Goal: Task Accomplishment & Management: Manage account settings

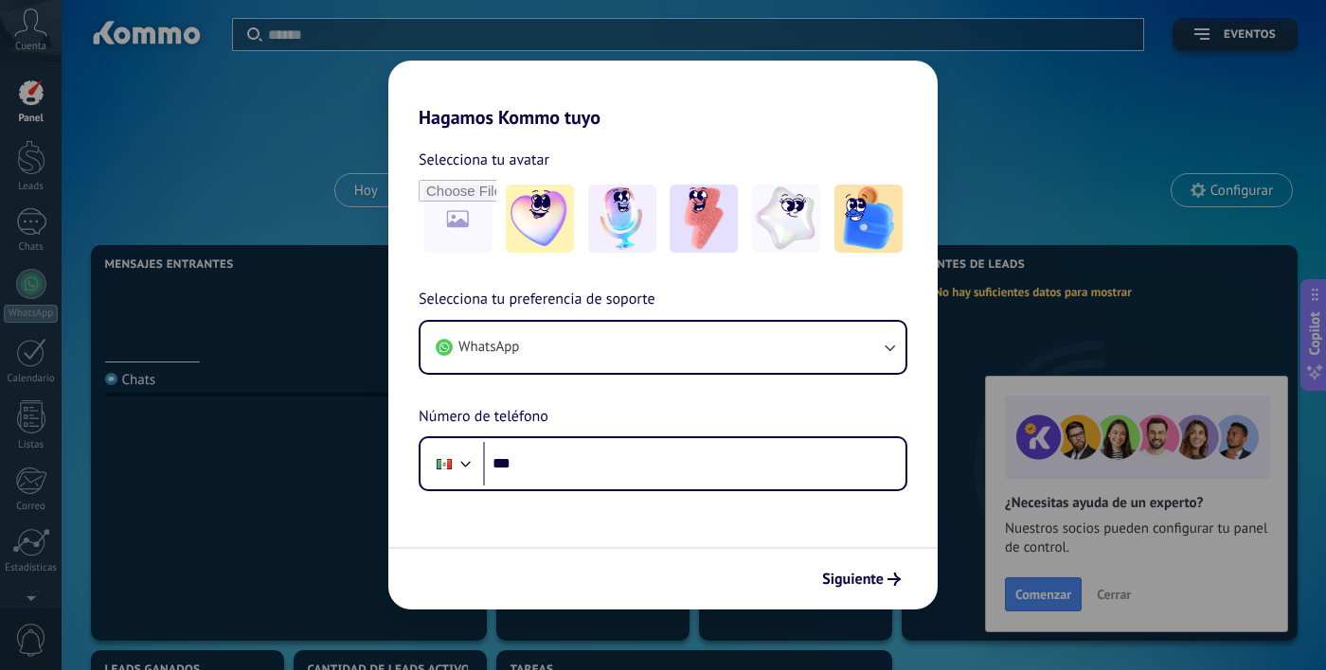
click at [885, 441] on div "Phone ***" at bounding box center [663, 464] width 489 height 55
click at [793, 161] on div "Selecciona tu avatar" at bounding box center [663, 160] width 489 height 25
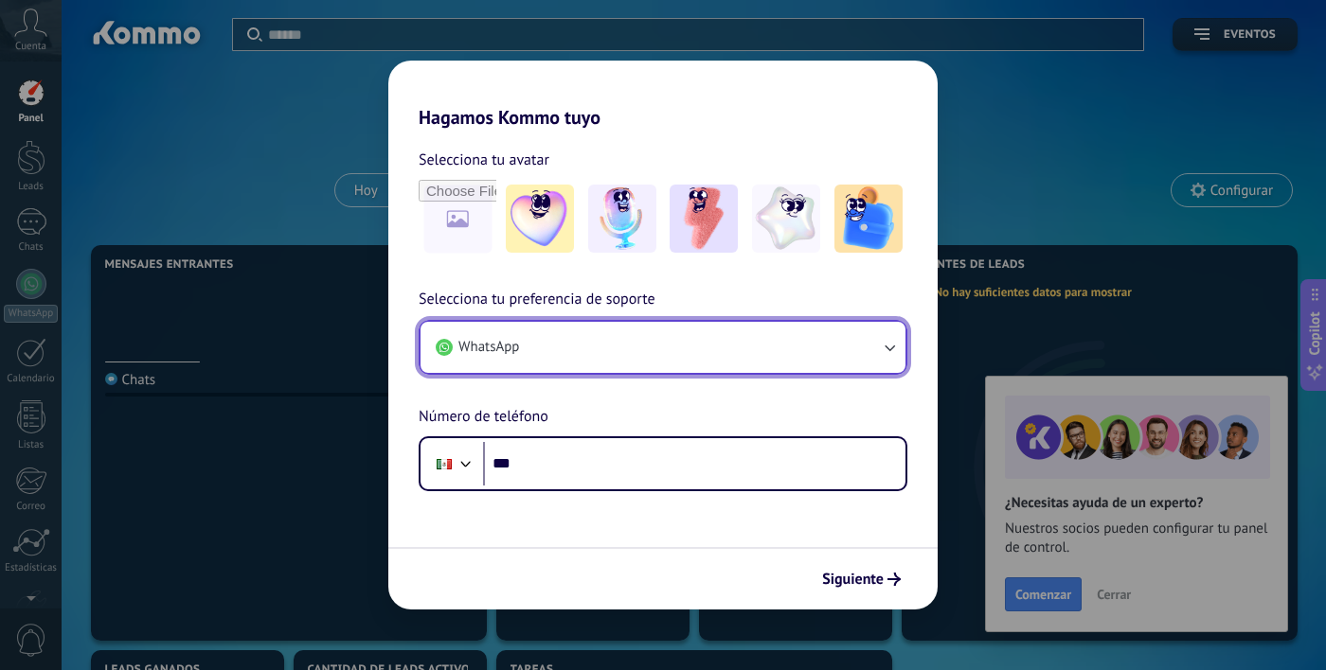
click at [776, 353] on button "WhatsApp" at bounding box center [662, 347] width 485 height 51
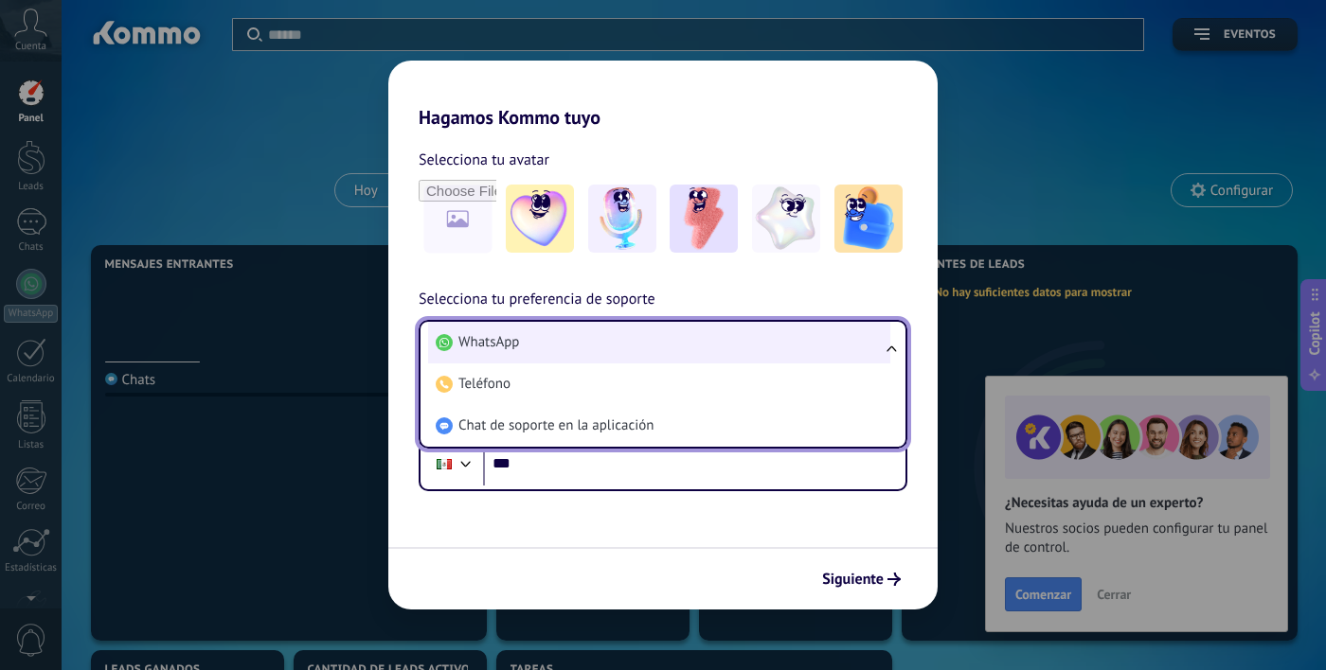
click at [785, 351] on li "WhatsApp" at bounding box center [659, 343] width 462 height 42
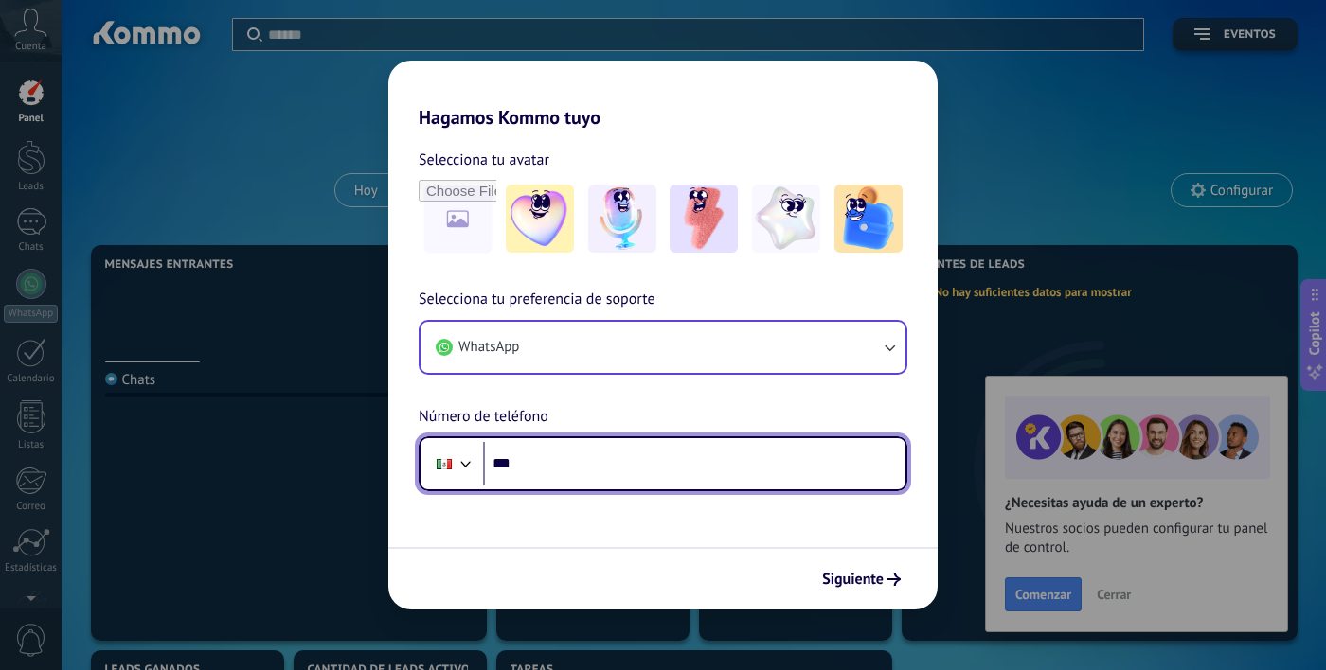
click at [660, 458] on input "***" at bounding box center [694, 464] width 422 height 44
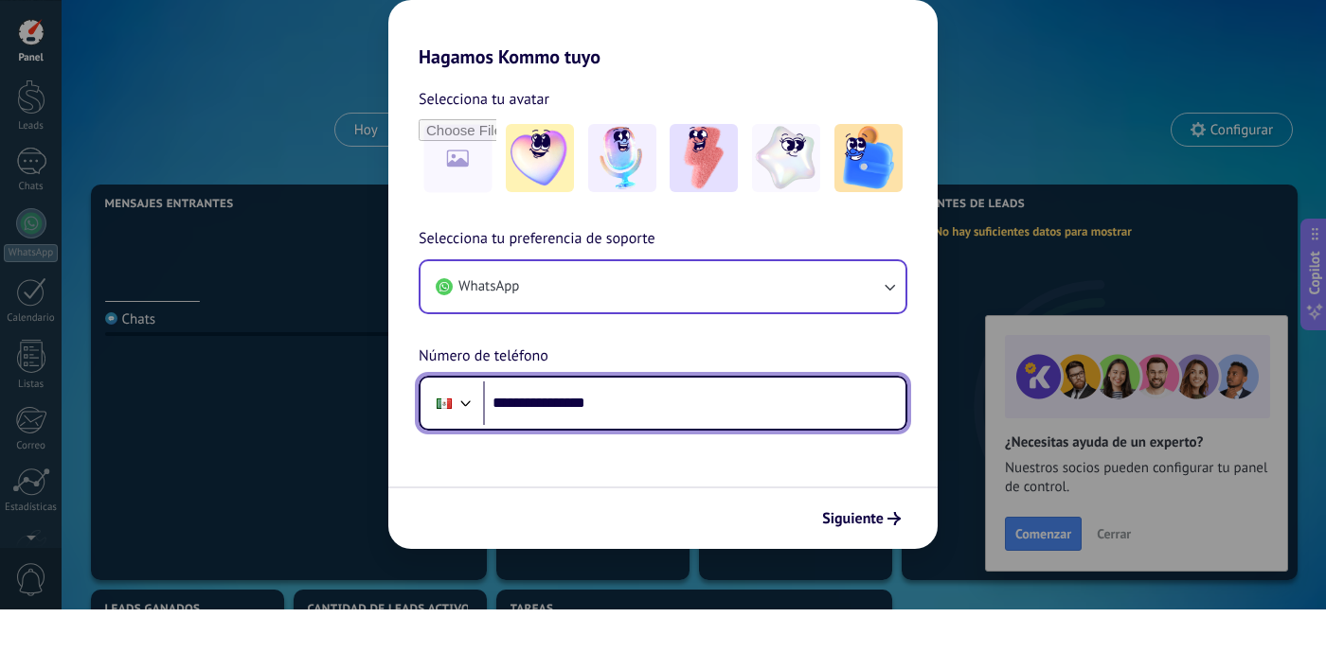
type input "**********"
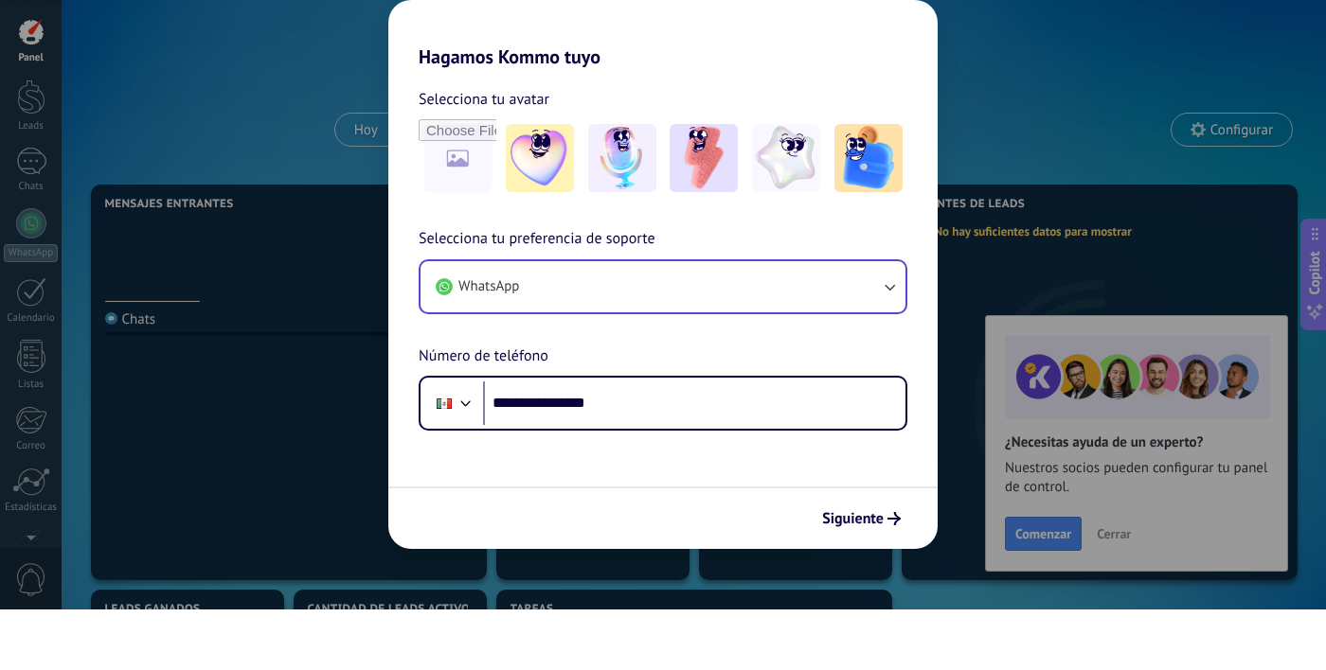
click at [867, 586] on span "Siguiente" at bounding box center [853, 579] width 62 height 13
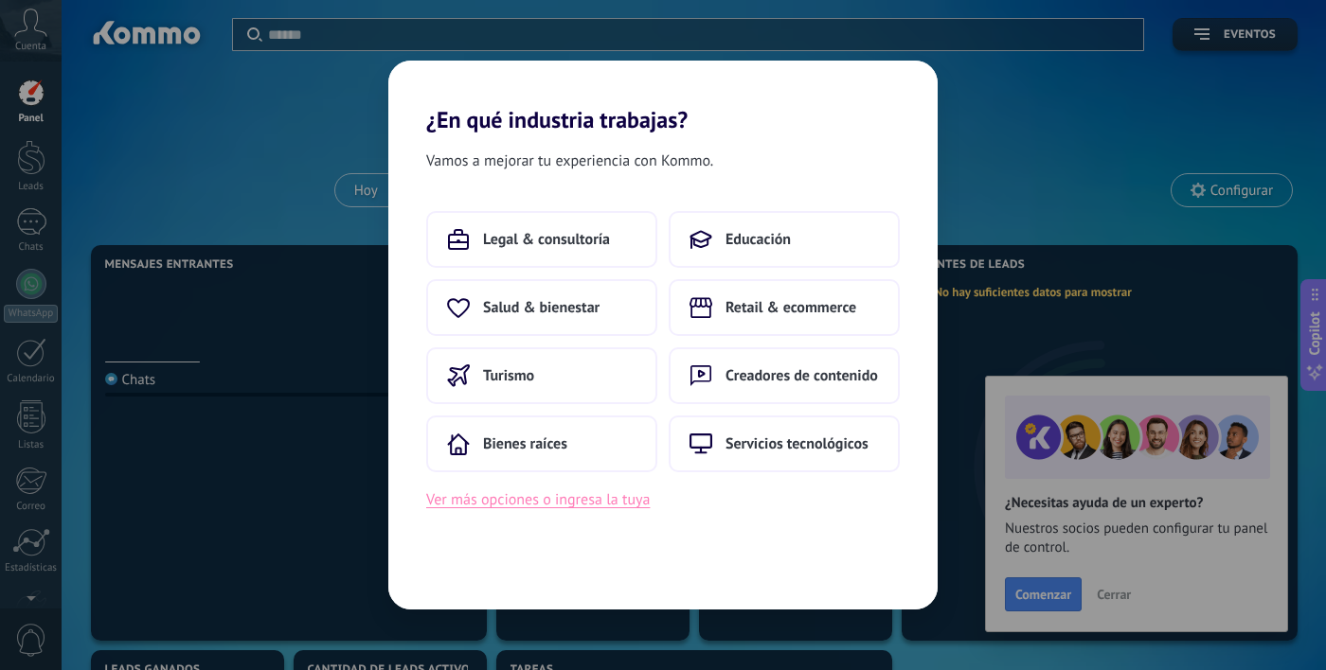
click at [629, 503] on button "Ver más opciones o ingresa la tuya" at bounding box center [537, 500] width 223 height 25
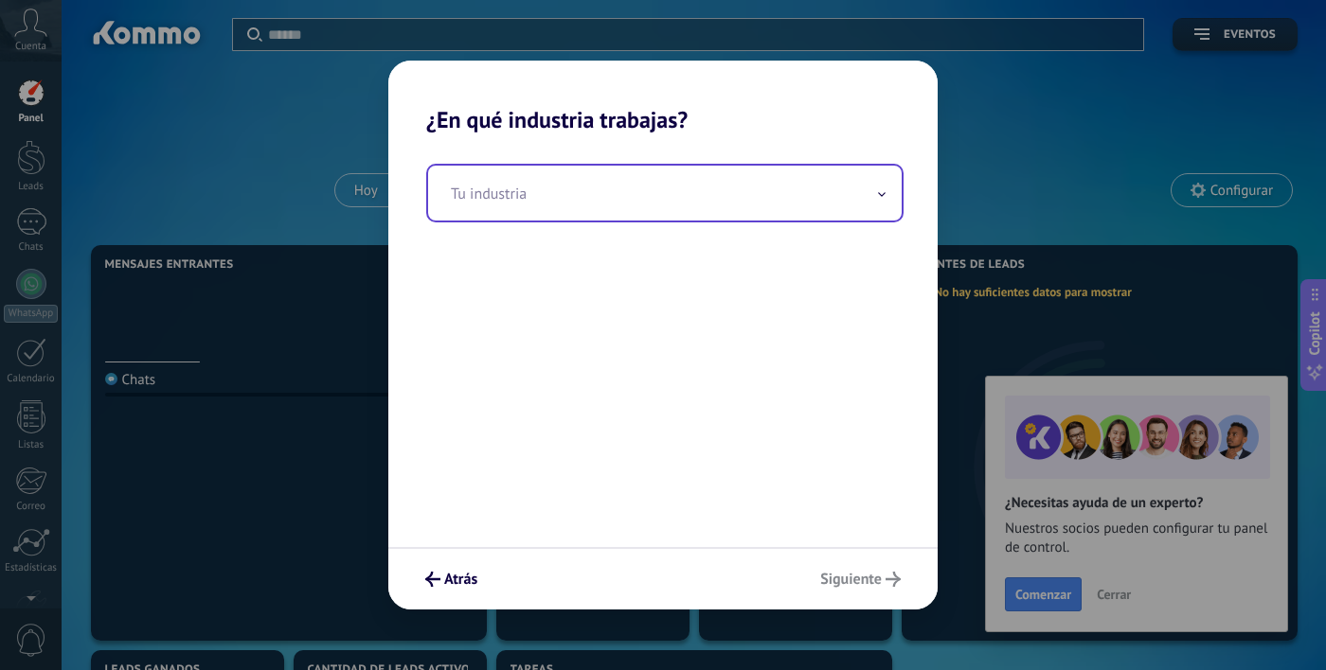
click at [806, 195] on input "text" at bounding box center [665, 193] width 474 height 55
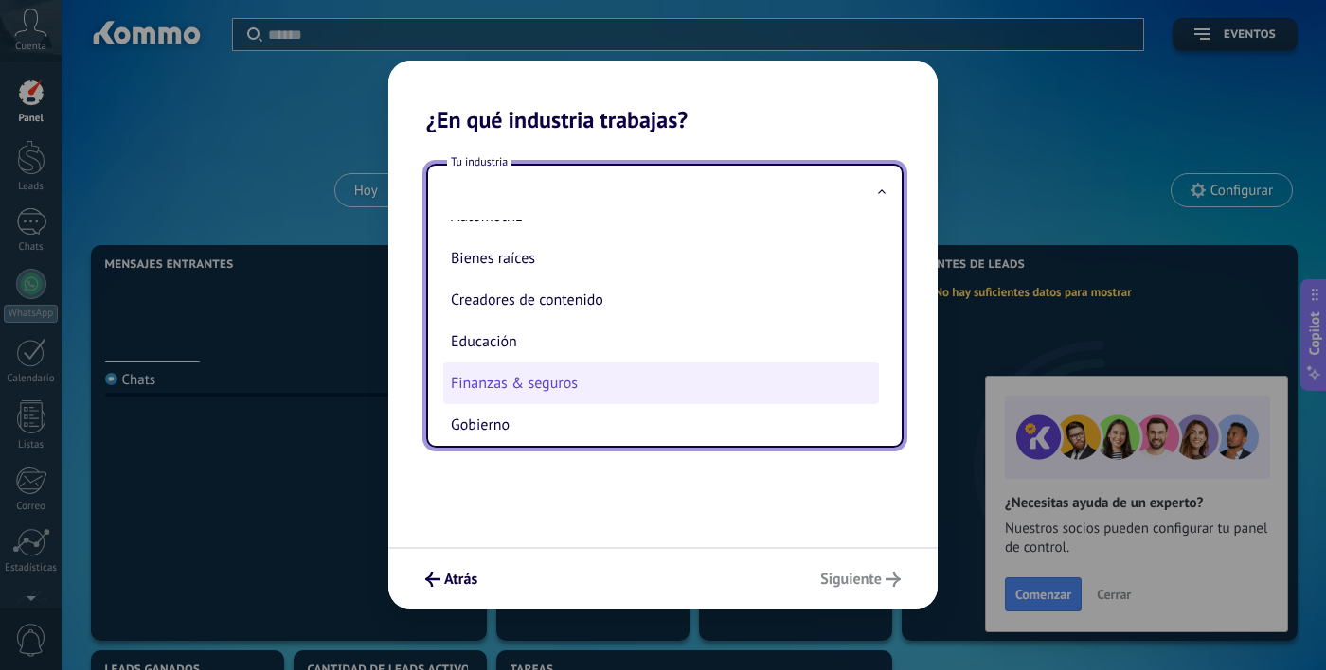
scroll to position [61, 0]
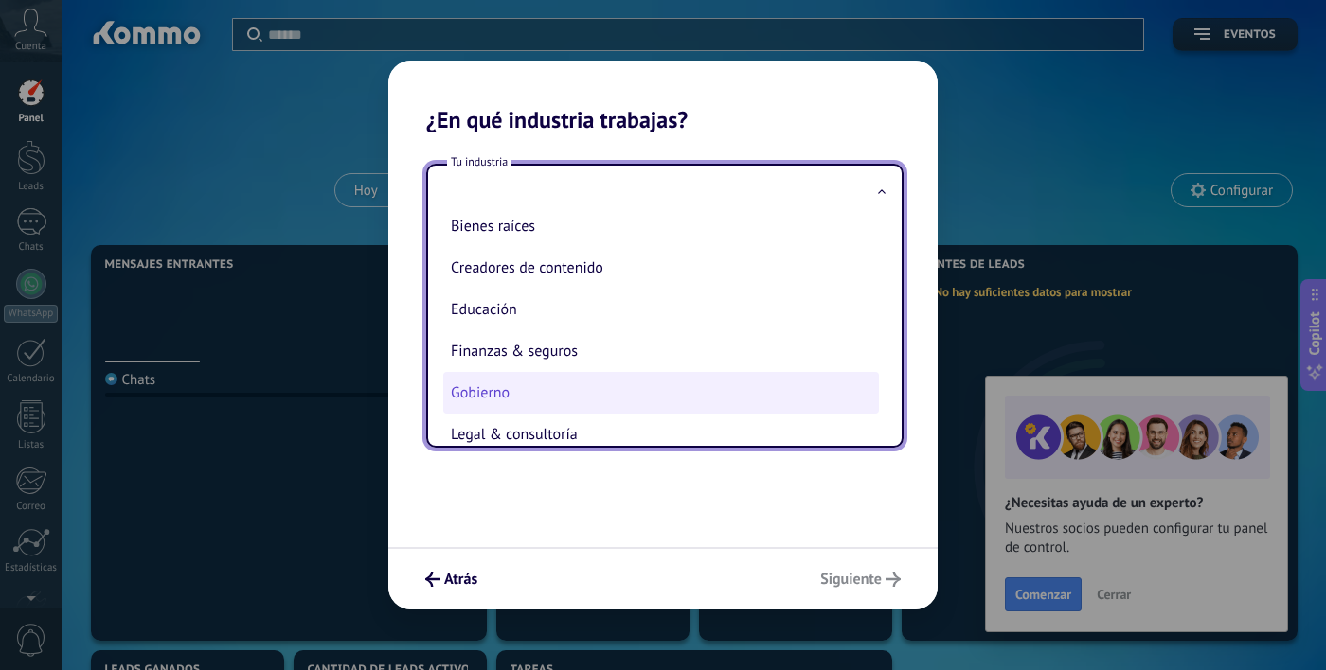
click at [787, 396] on li "Gobierno" at bounding box center [661, 393] width 436 height 42
type input "********"
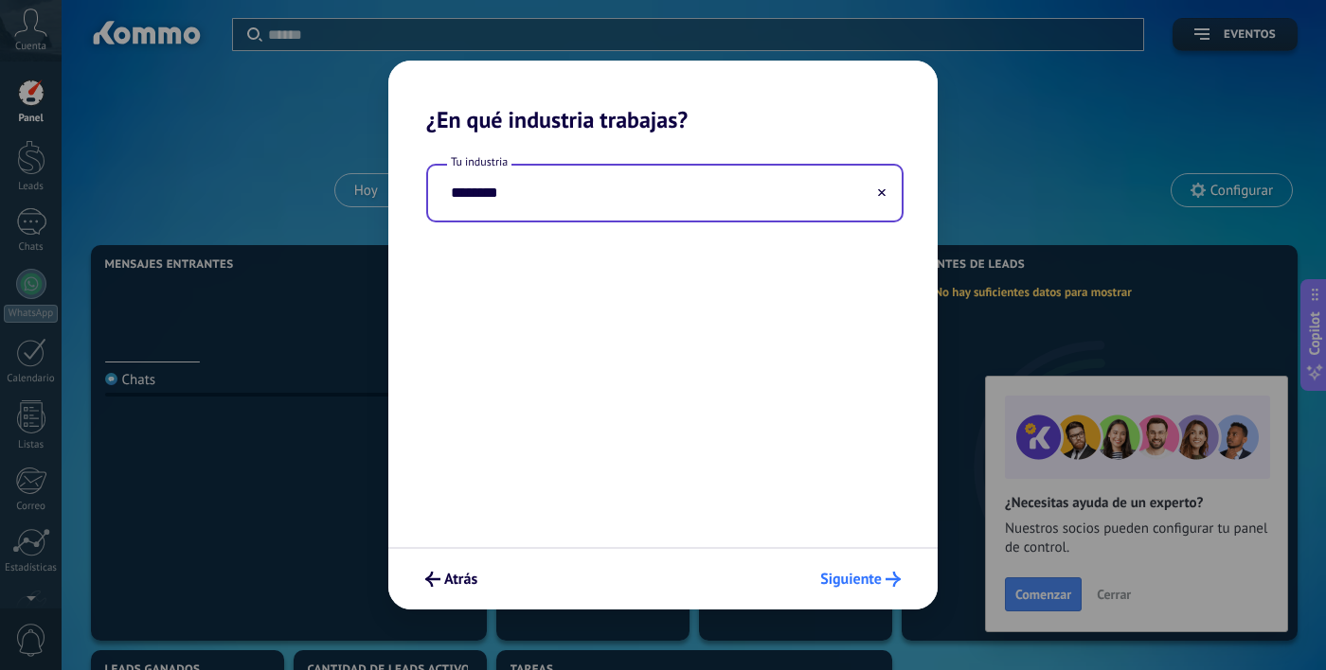
click at [882, 589] on button "Siguiente" at bounding box center [861, 579] width 98 height 32
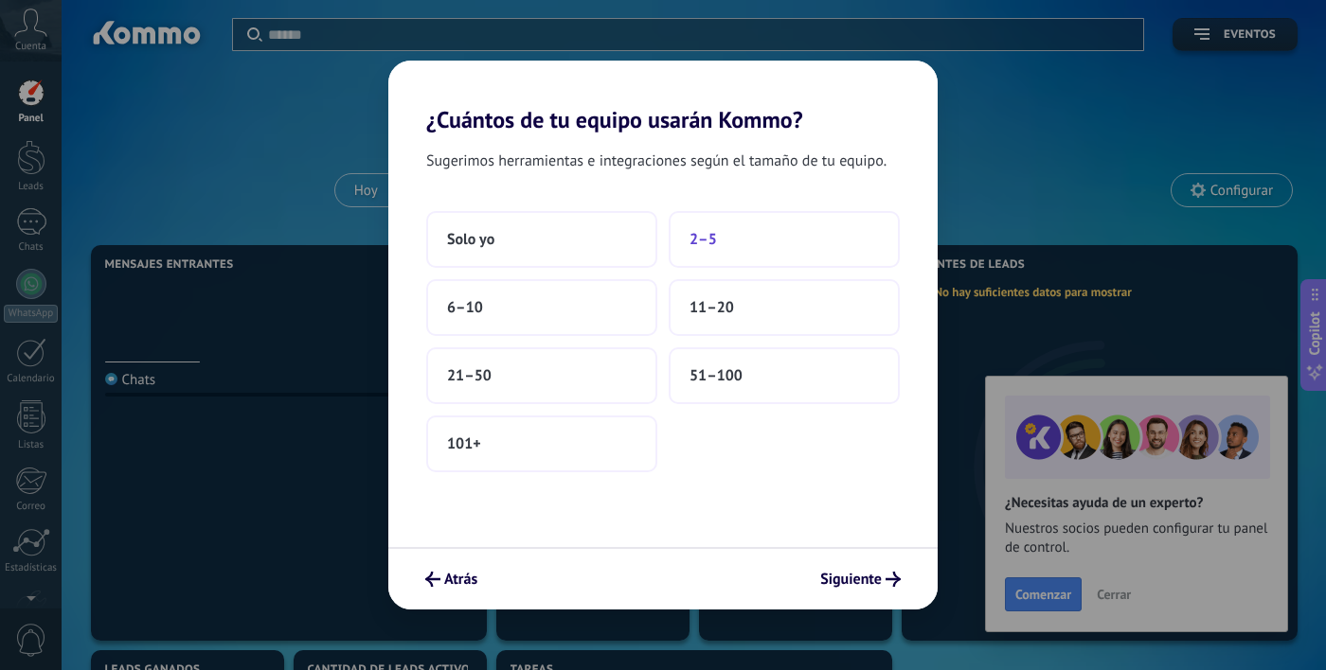
click at [688, 234] on button "2–5" at bounding box center [784, 239] width 231 height 57
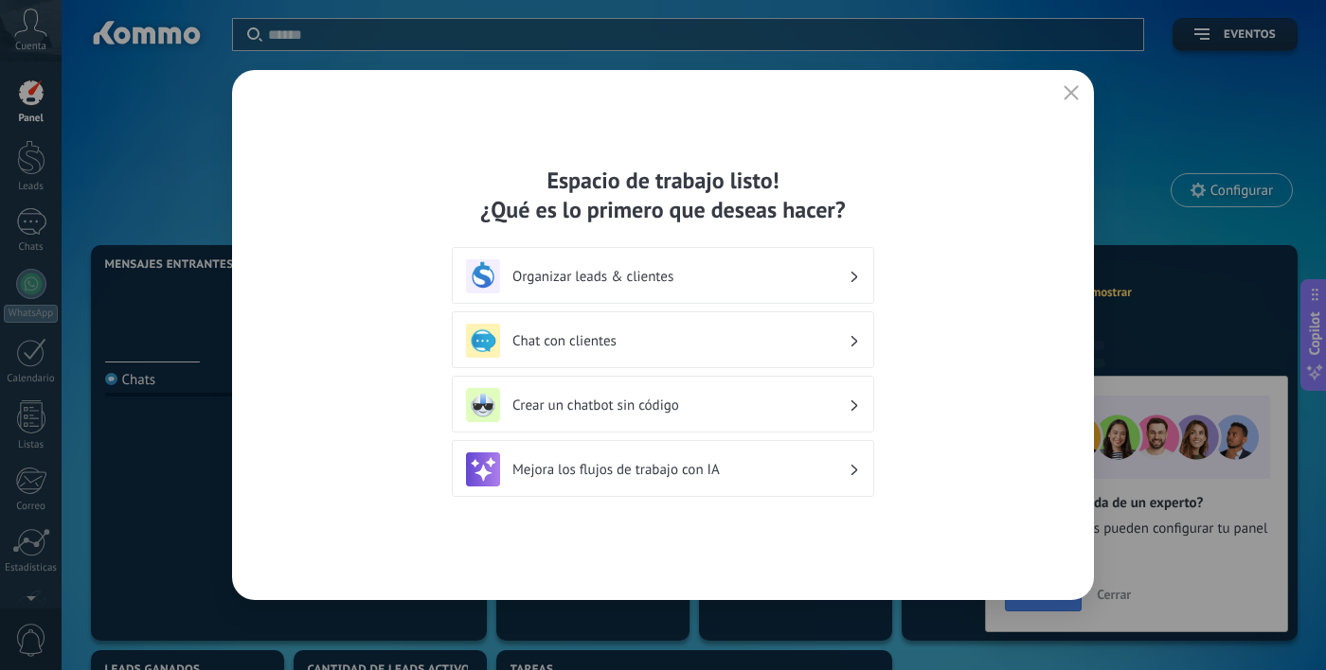
click at [744, 276] on h3 "Organizar leads & clientes" at bounding box center [680, 277] width 336 height 18
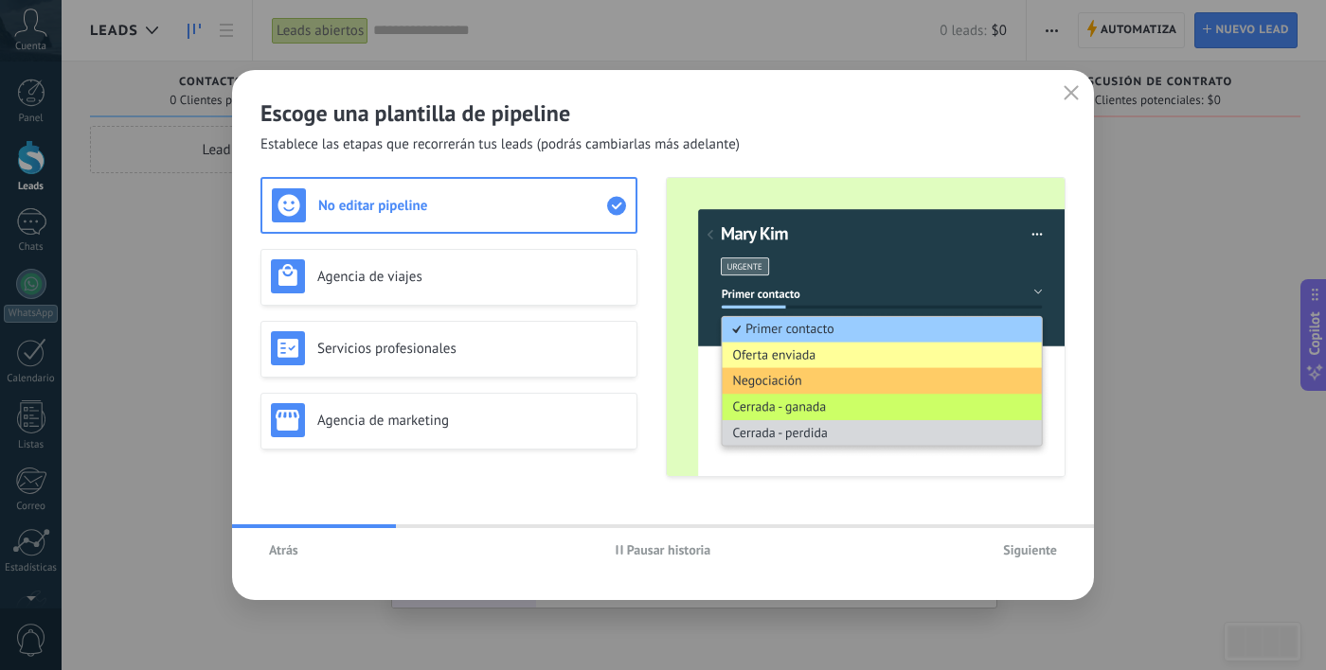
click at [308, 552] on div "Atrás" at bounding box center [394, 550] width 268 height 28
click at [1065, 103] on button "button" at bounding box center [1071, 93] width 25 height 27
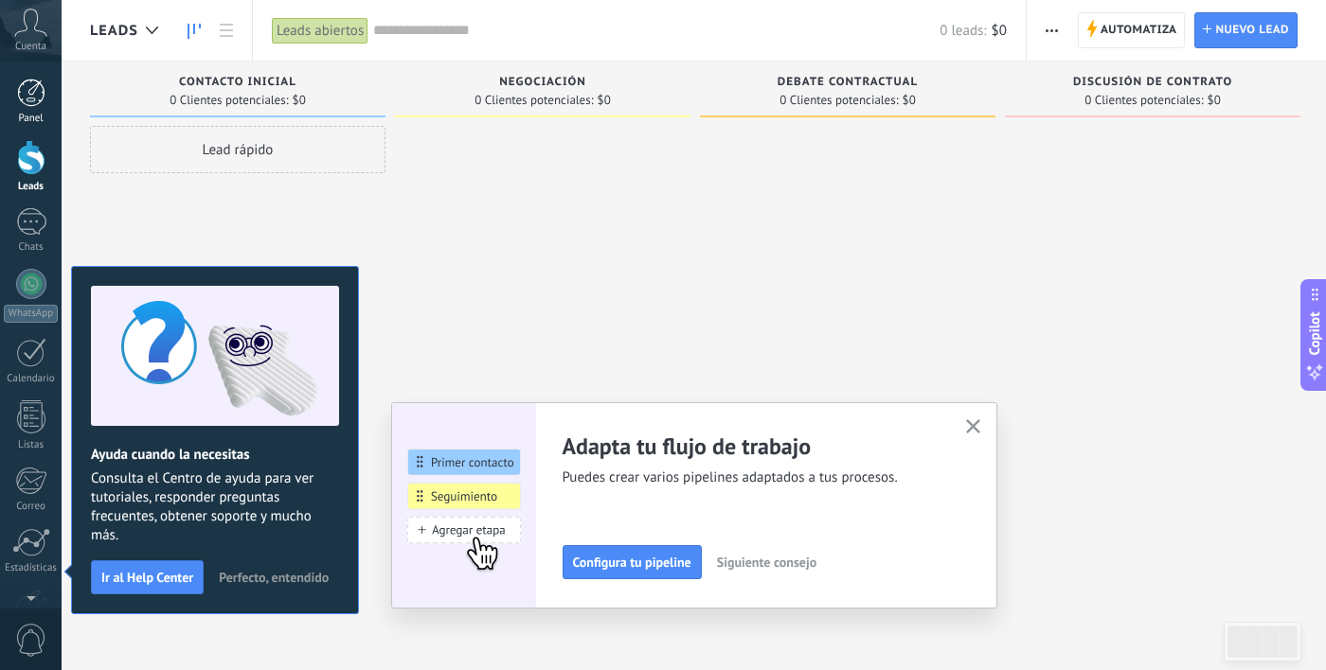
click at [48, 106] on link "Panel" at bounding box center [31, 102] width 62 height 46
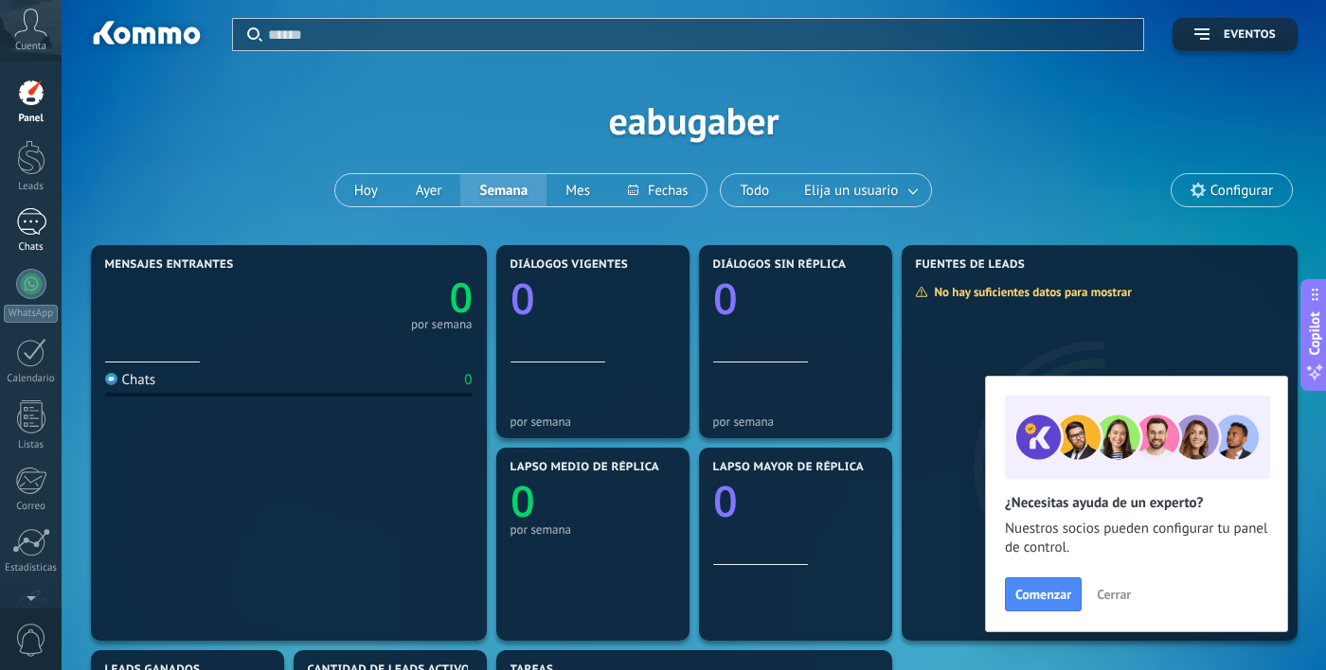
click at [38, 235] on div at bounding box center [31, 221] width 30 height 27
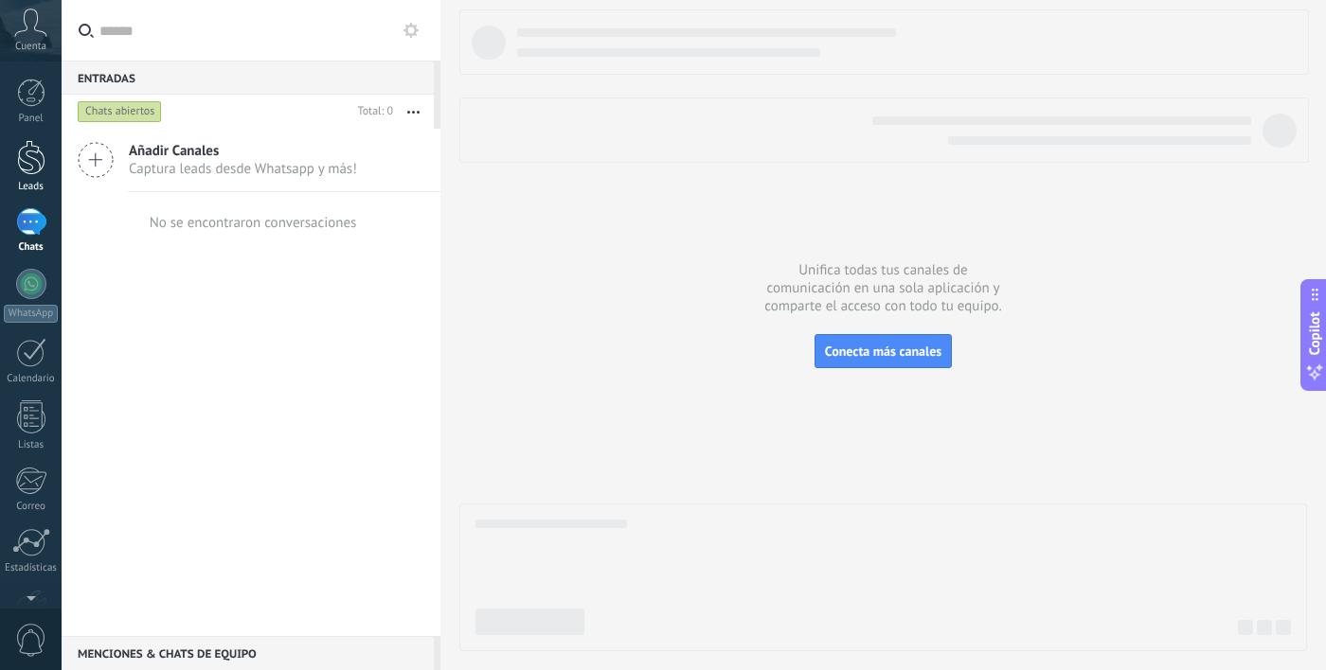
click at [20, 158] on div at bounding box center [31, 157] width 28 height 35
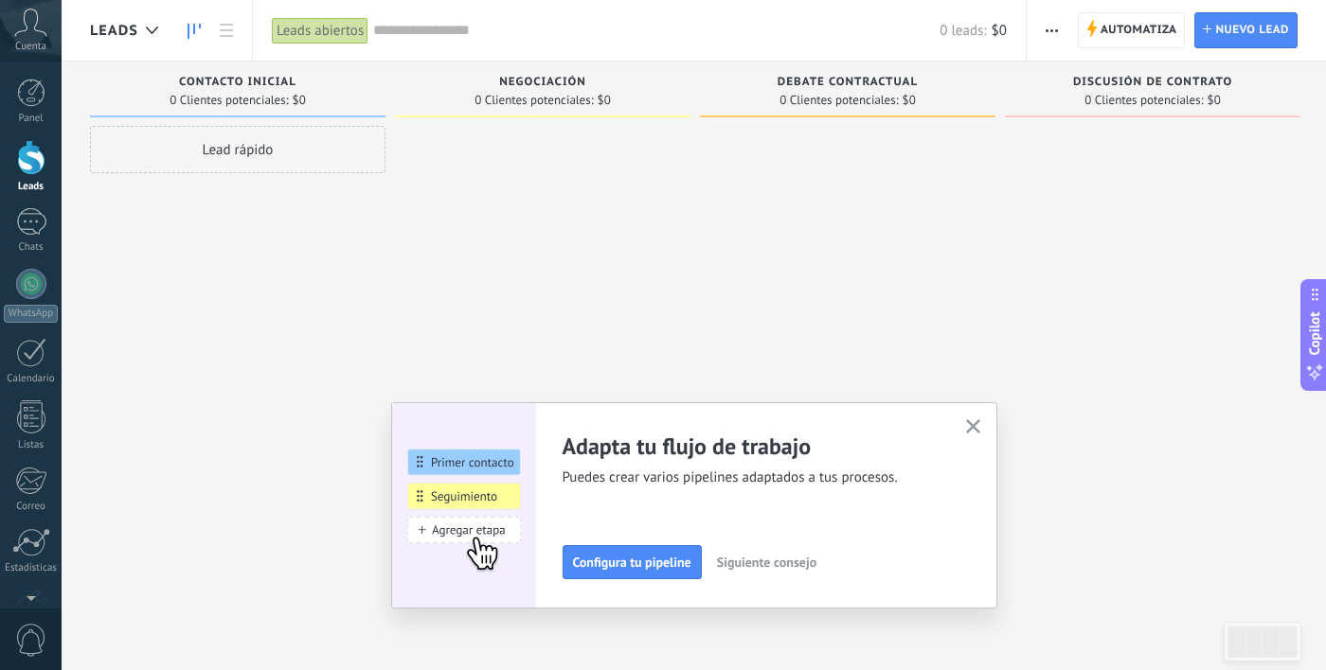
click at [23, 39] on div "Cuenta" at bounding box center [31, 31] width 62 height 62
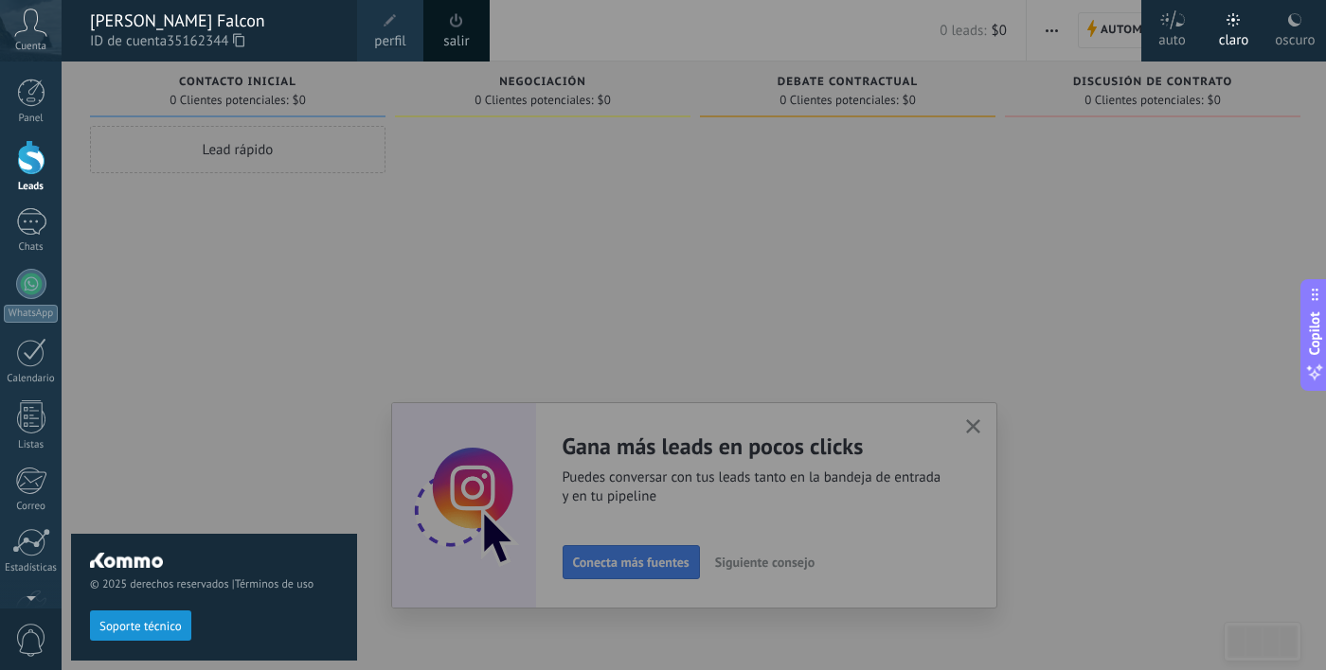
click at [377, 31] on span "perfil" at bounding box center [389, 41] width 31 height 21
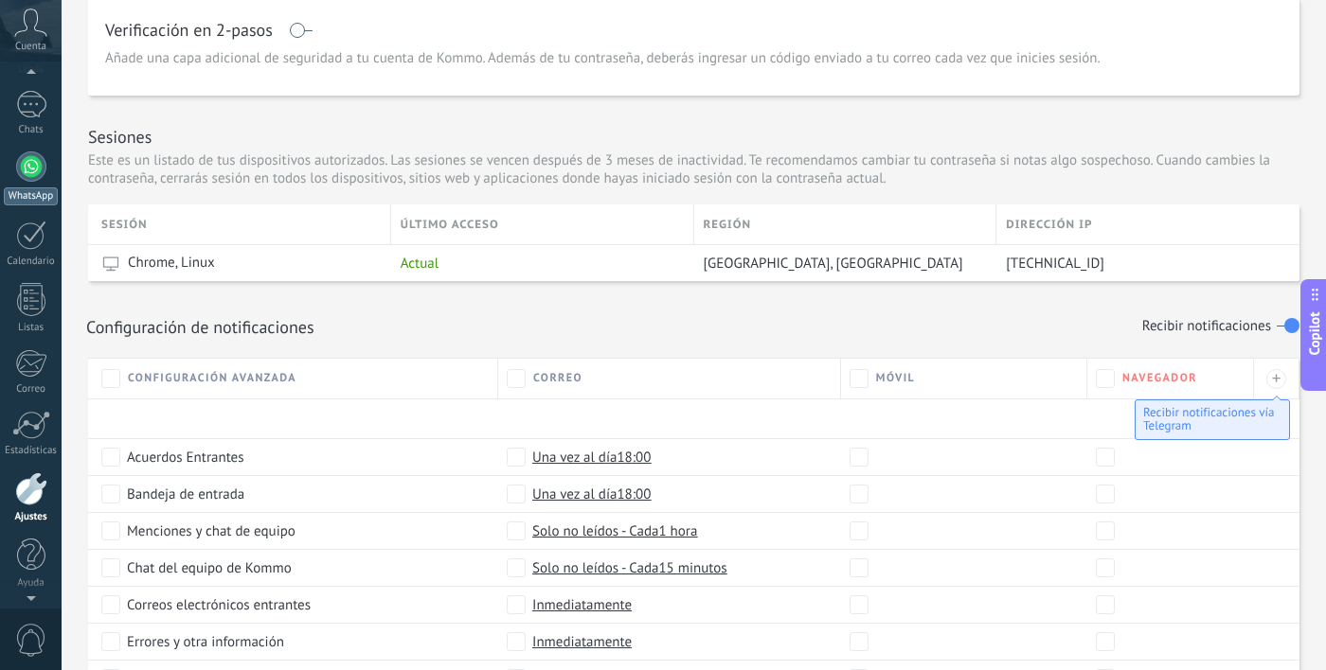
scroll to position [115, 0]
click at [16, 244] on div at bounding box center [31, 237] width 30 height 29
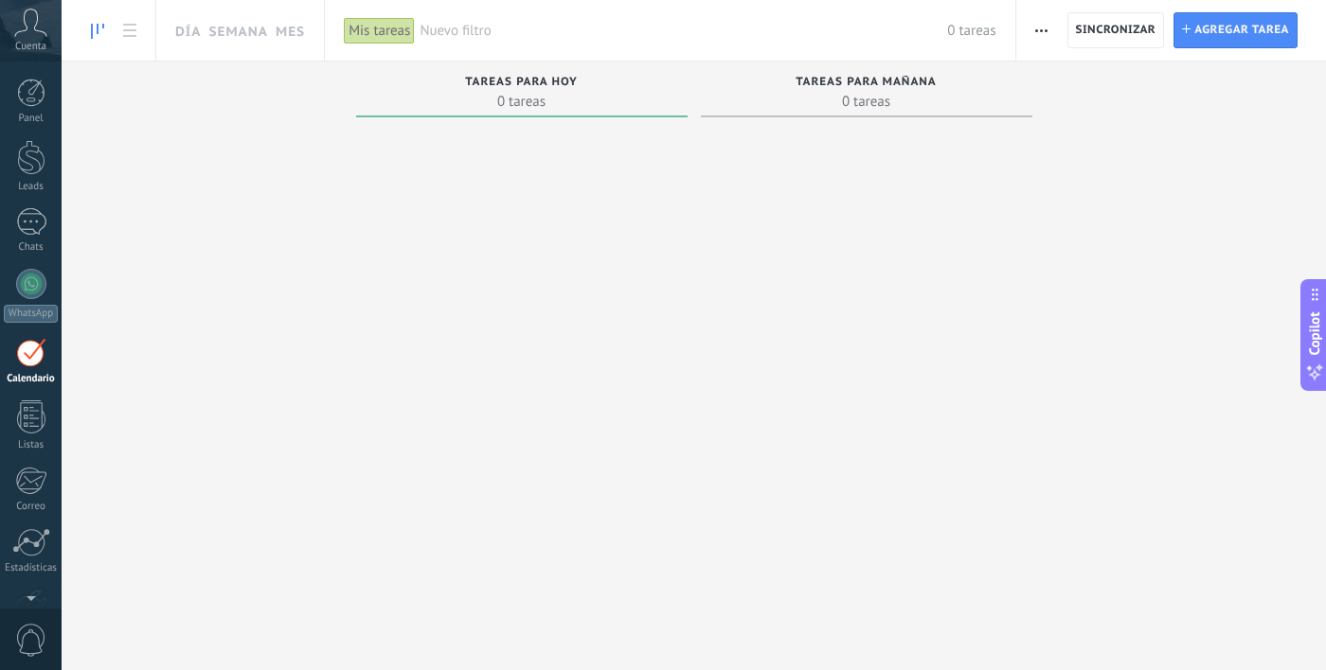
click at [506, 89] on div "Tareas para hoy" at bounding box center [522, 84] width 313 height 16
click at [31, 33] on icon at bounding box center [30, 23] width 33 height 28
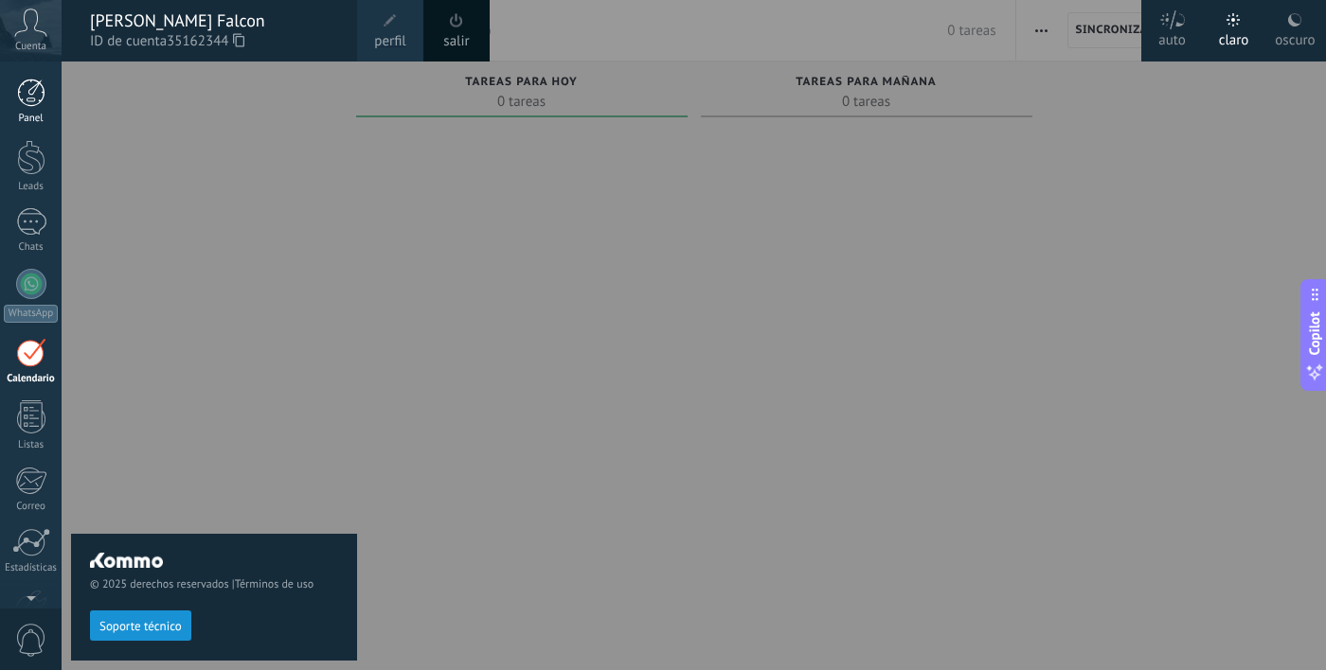
click at [24, 93] on div at bounding box center [31, 93] width 28 height 28
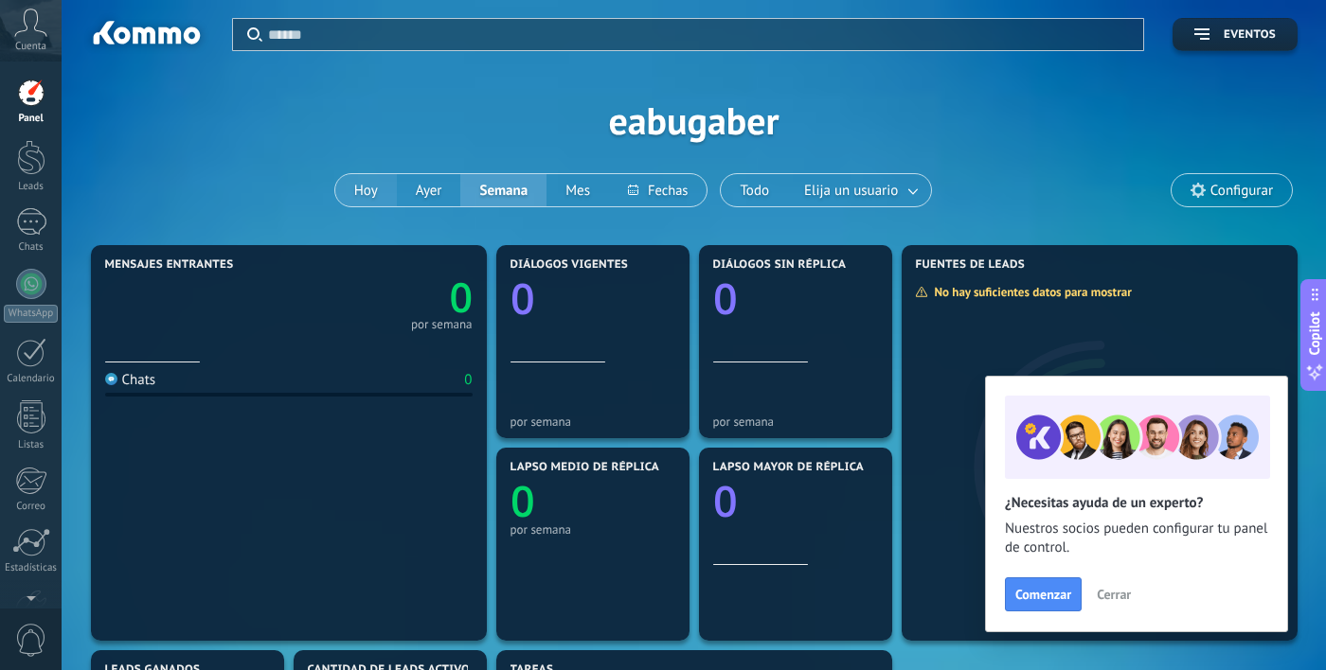
click at [360, 191] on button "Hoy" at bounding box center [366, 190] width 62 height 32
click at [1224, 200] on span "Configurar" at bounding box center [1231, 190] width 120 height 32
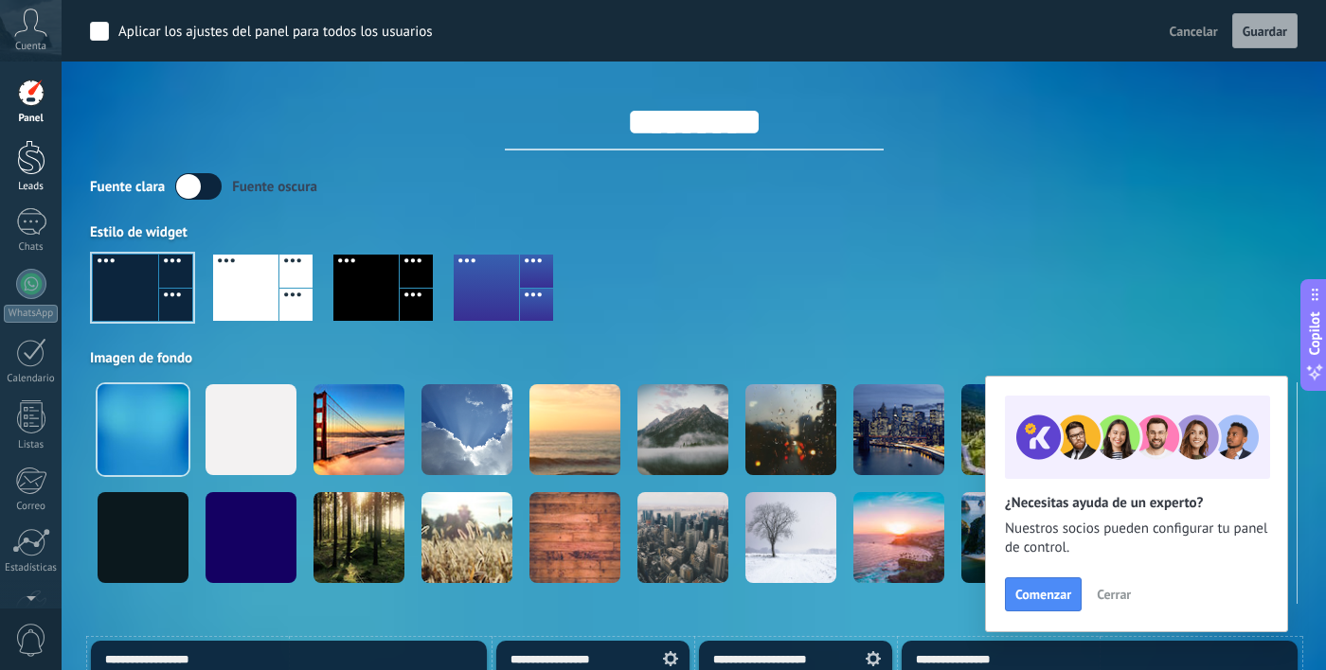
click at [31, 151] on div at bounding box center [31, 157] width 28 height 35
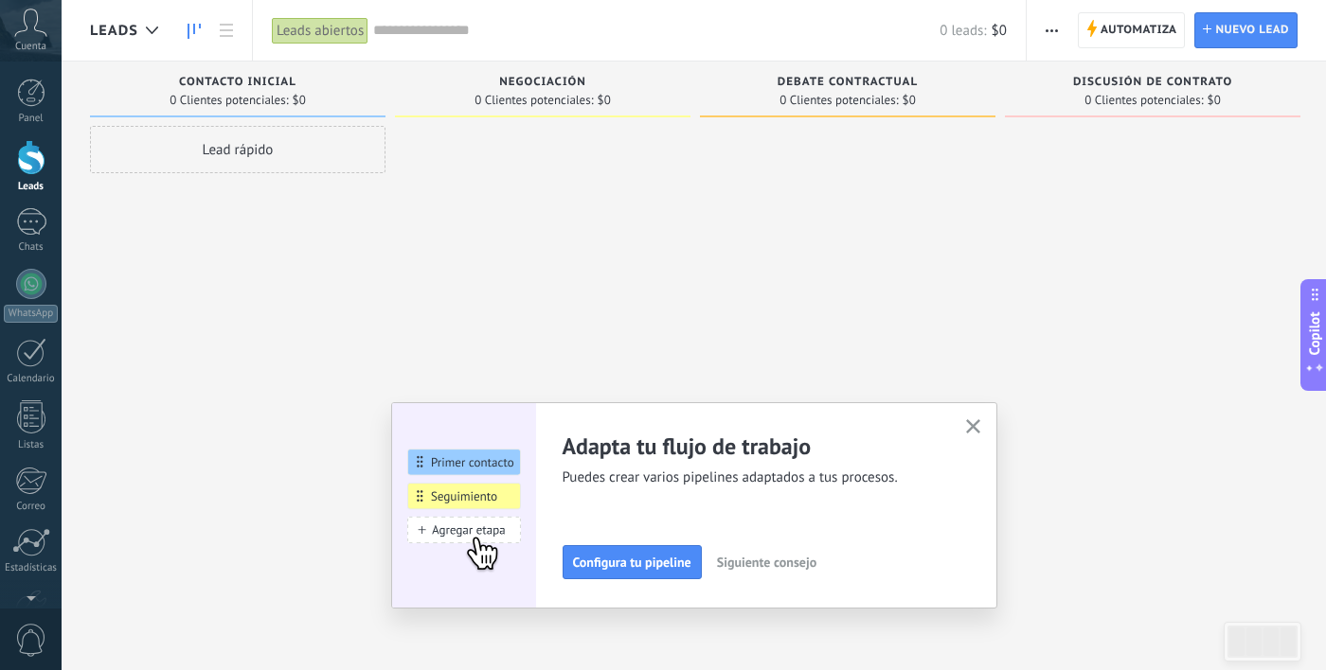
click at [117, 27] on span "Leads" at bounding box center [114, 31] width 48 height 18
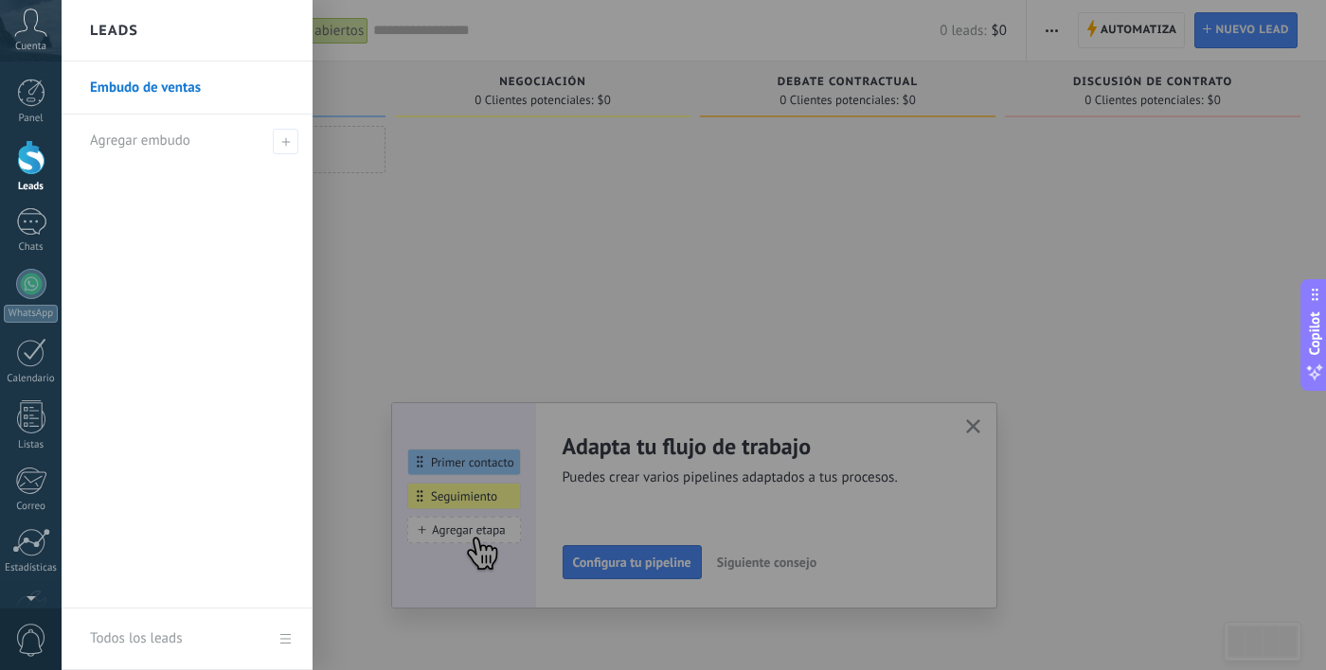
click at [128, 28] on h2 "Leads" at bounding box center [114, 31] width 48 height 60
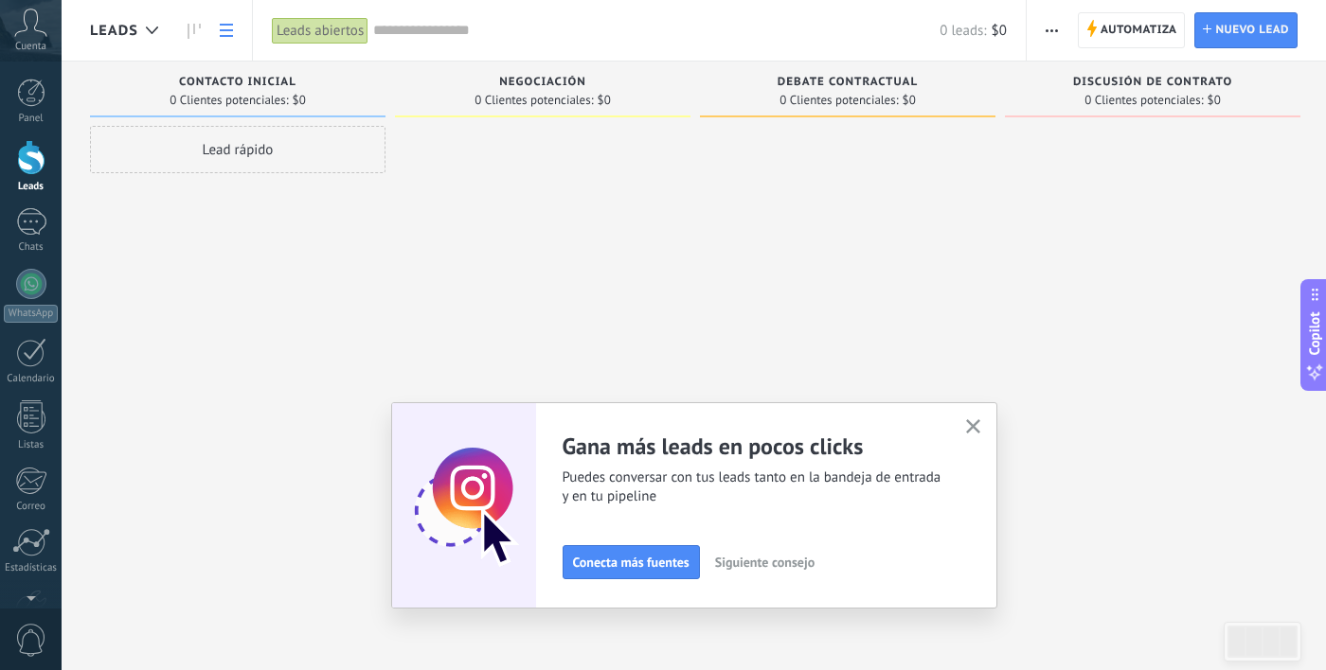
click at [220, 35] on use at bounding box center [226, 30] width 13 height 13
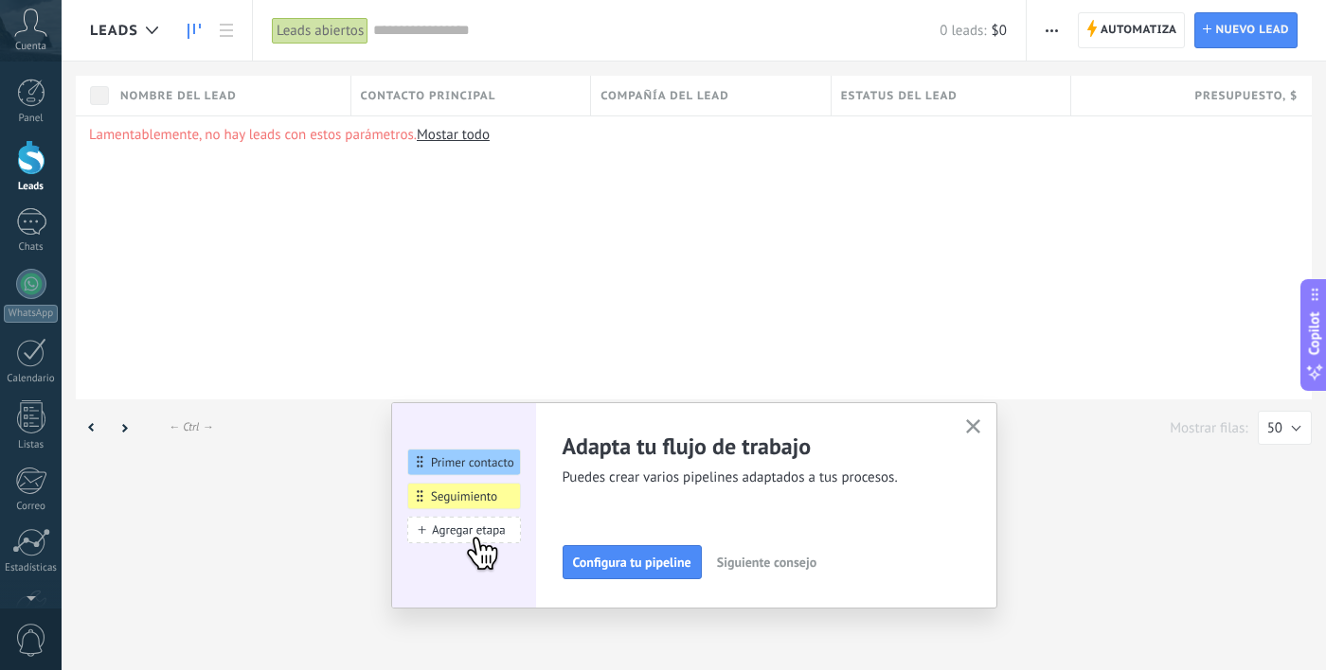
click at [188, 33] on icon at bounding box center [194, 31] width 13 height 15
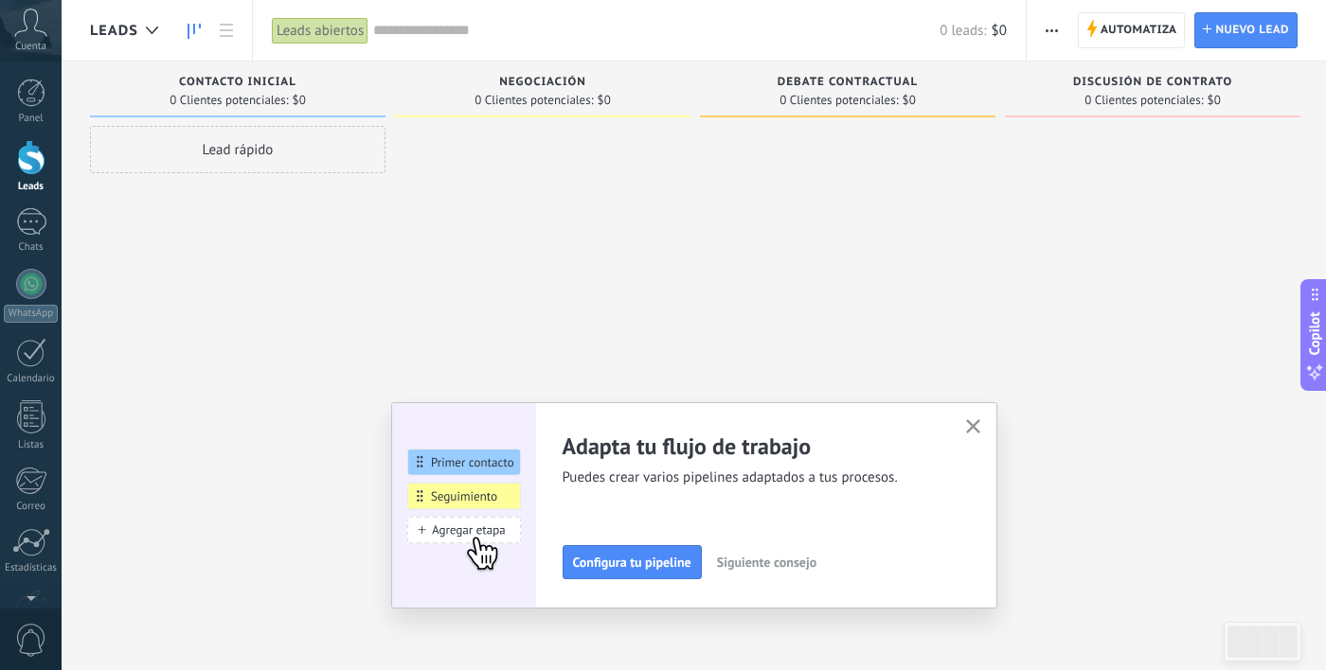
click at [118, 32] on span "Leads" at bounding box center [114, 31] width 48 height 18
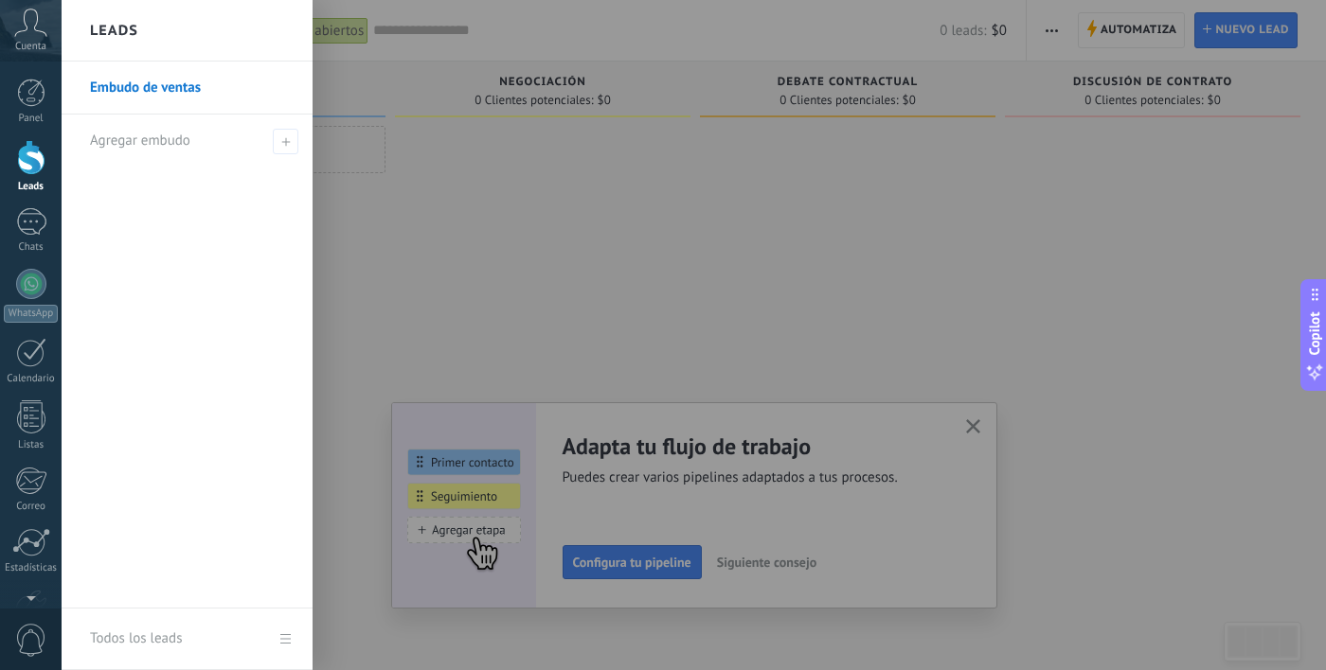
click at [153, 88] on link "Embudo de ventas" at bounding box center [192, 88] width 204 height 53
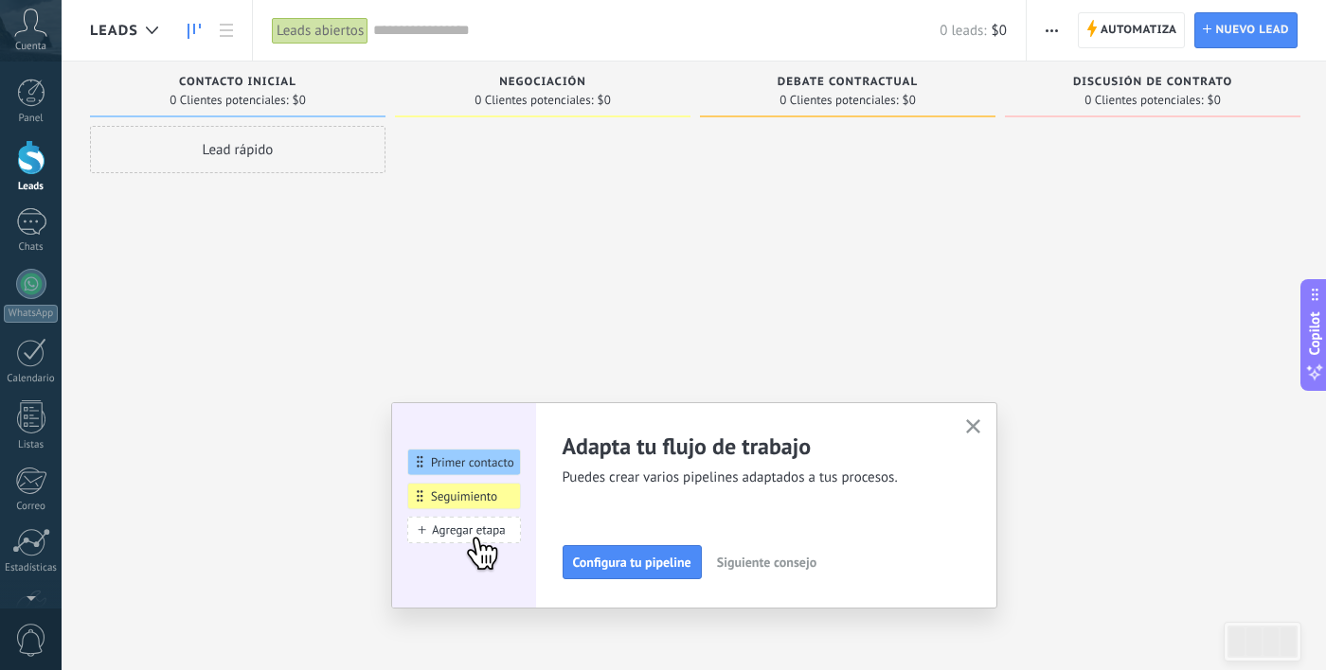
click at [246, 146] on div "Lead rápido" at bounding box center [237, 149] width 295 height 47
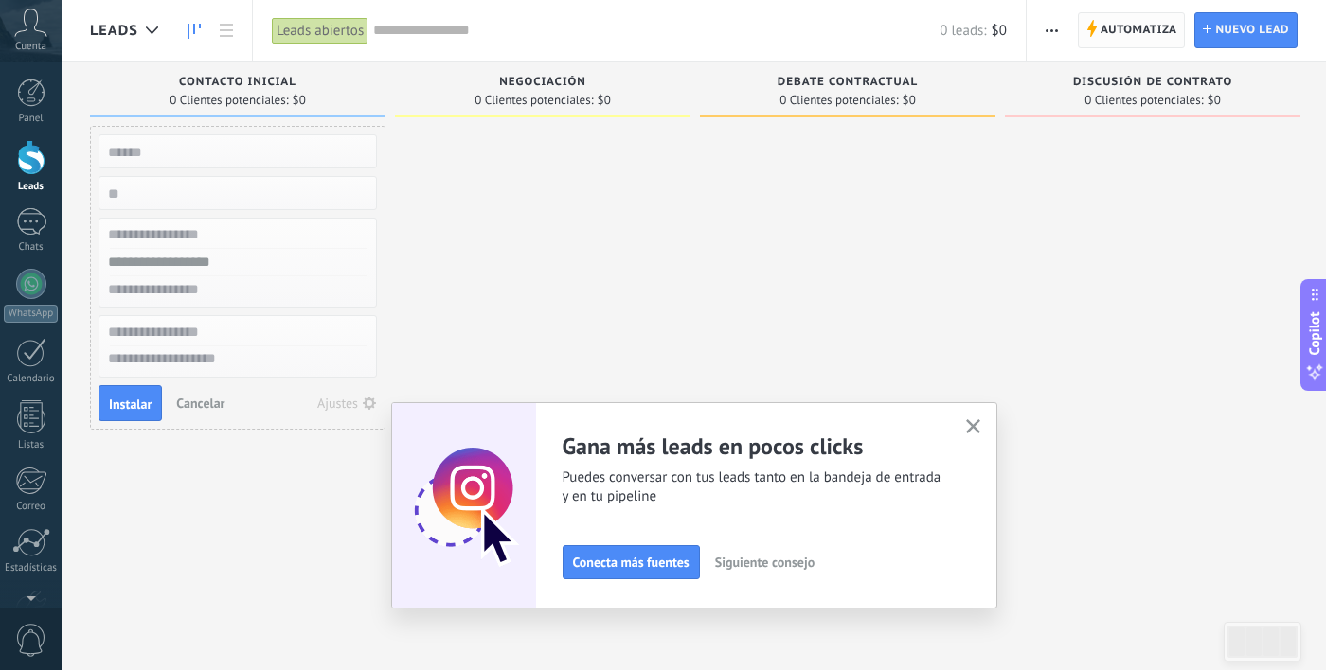
click at [1130, 26] on span "Automatiza" at bounding box center [1138, 30] width 77 height 34
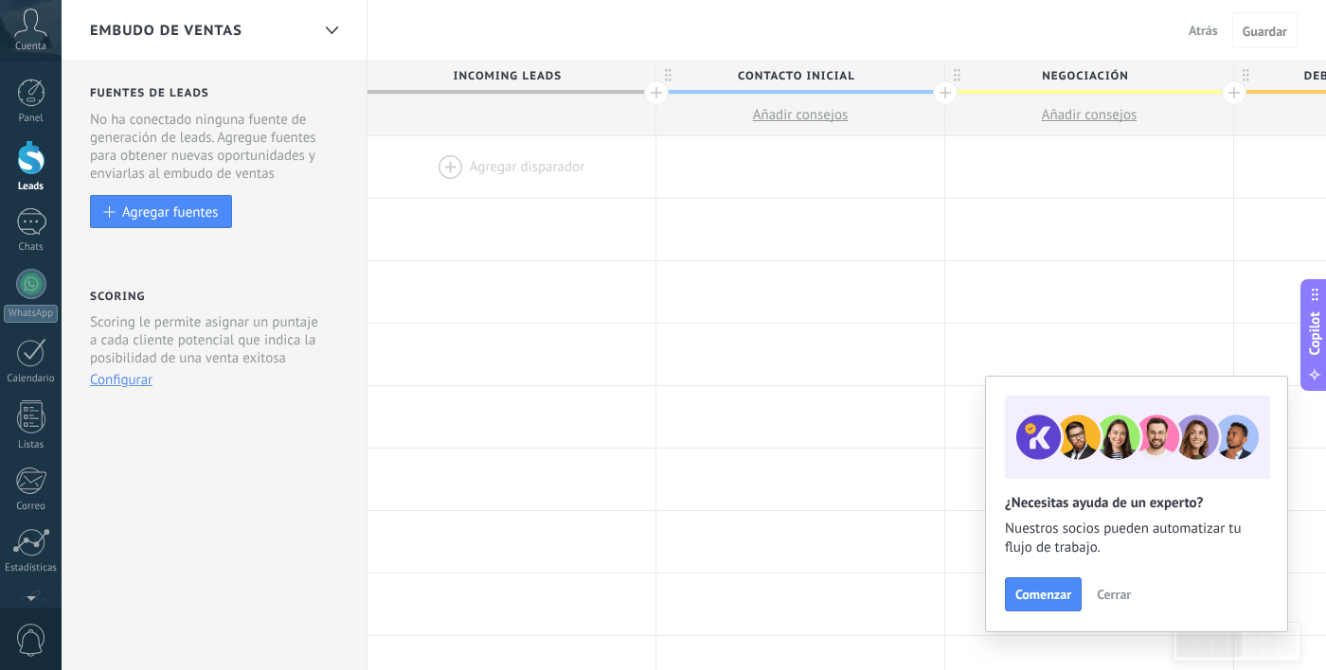
click at [778, 121] on span "Añadir consejos" at bounding box center [801, 115] width 96 height 18
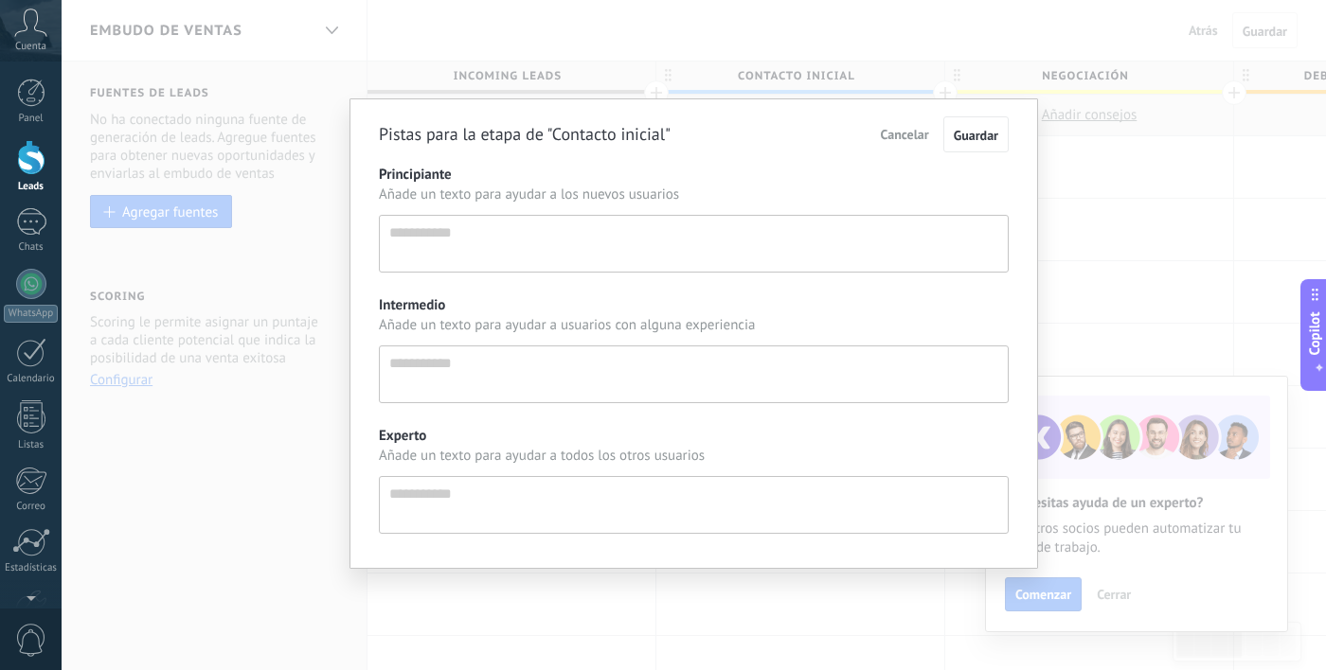
scroll to position [18, 0]
click at [893, 135] on span "Cancelar" at bounding box center [905, 134] width 48 height 17
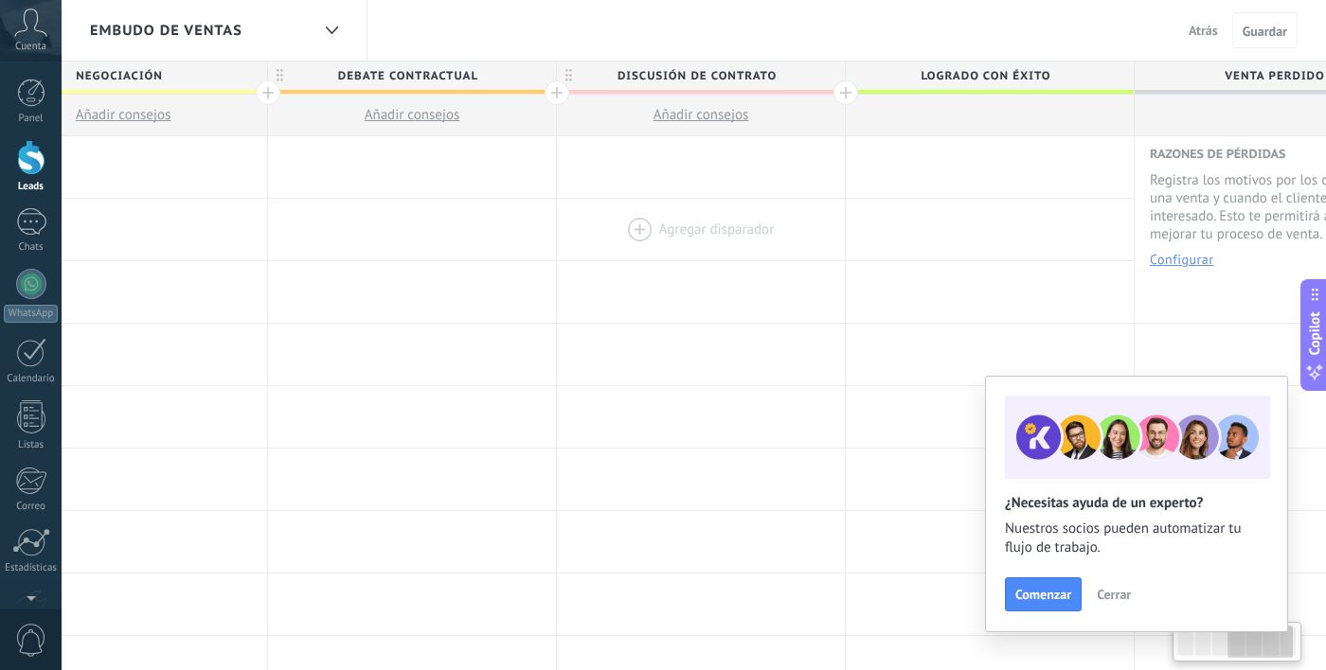
scroll to position [0, 1064]
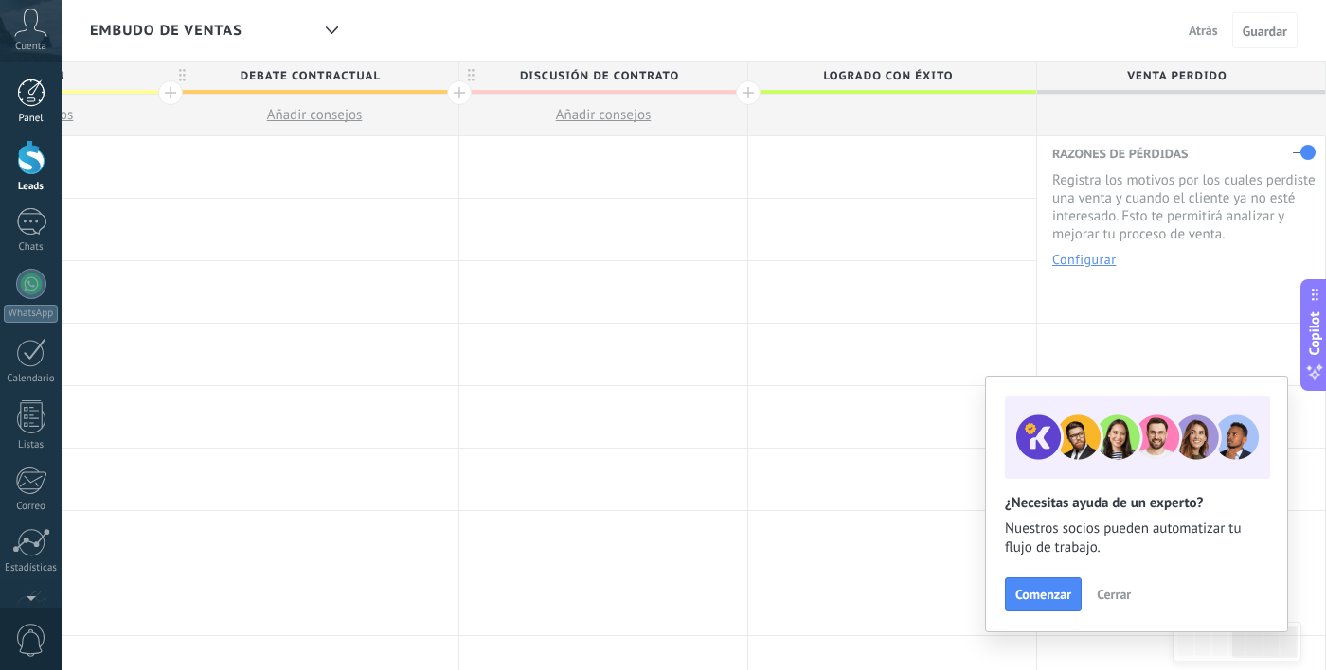
click at [40, 93] on div at bounding box center [31, 93] width 28 height 28
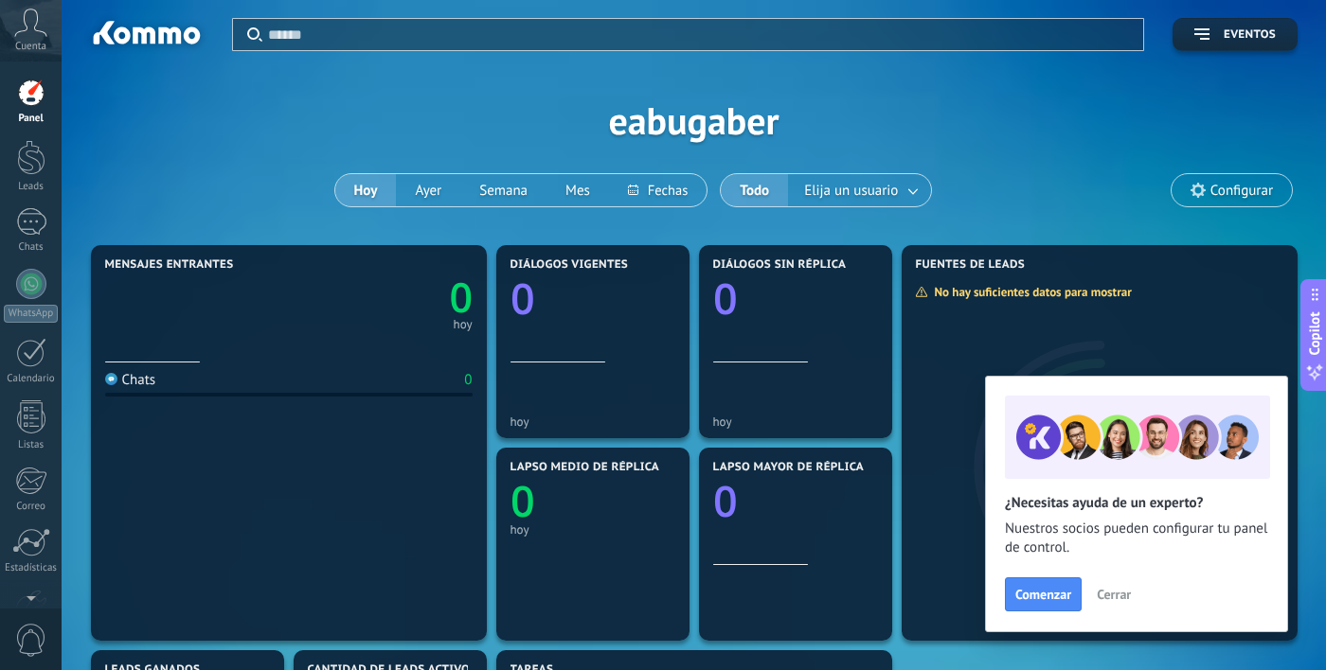
click at [39, 43] on span "Cuenta" at bounding box center [30, 47] width 31 height 12
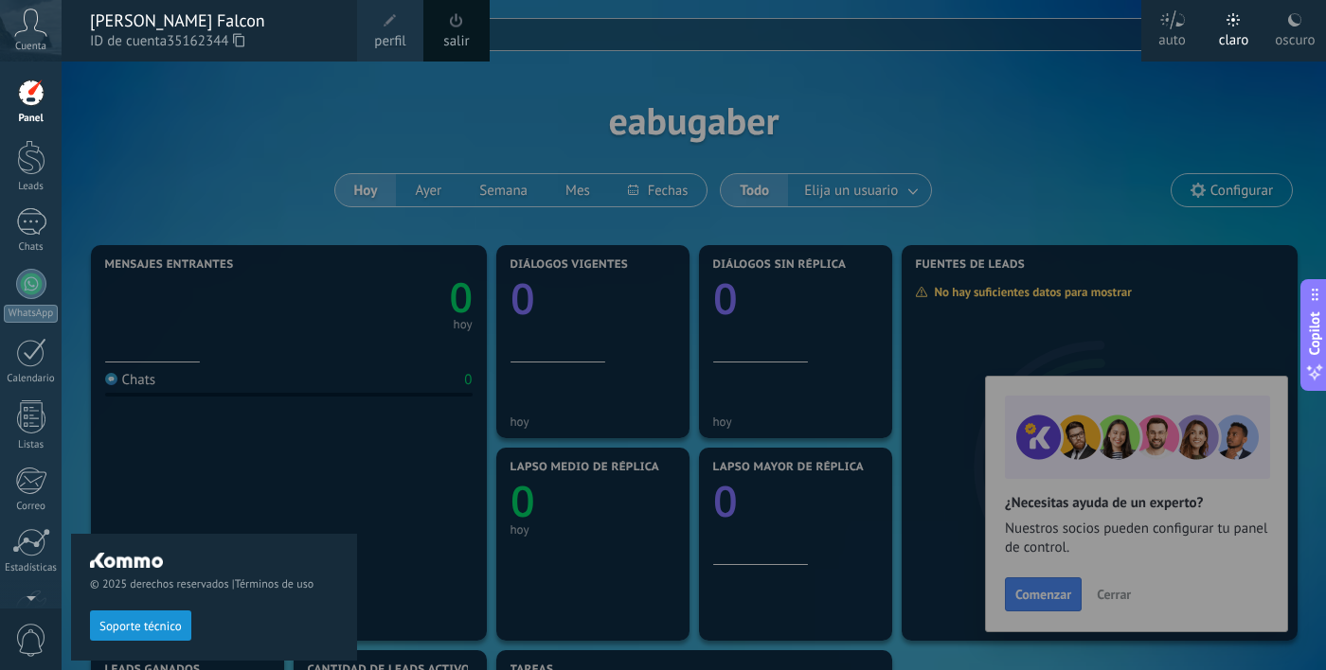
click at [1177, 28] on icon at bounding box center [1172, 19] width 27 height 19
click at [1170, 27] on icon at bounding box center [1172, 19] width 27 height 19
click at [1283, 17] on div "oscuro" at bounding box center [1295, 36] width 40 height 49
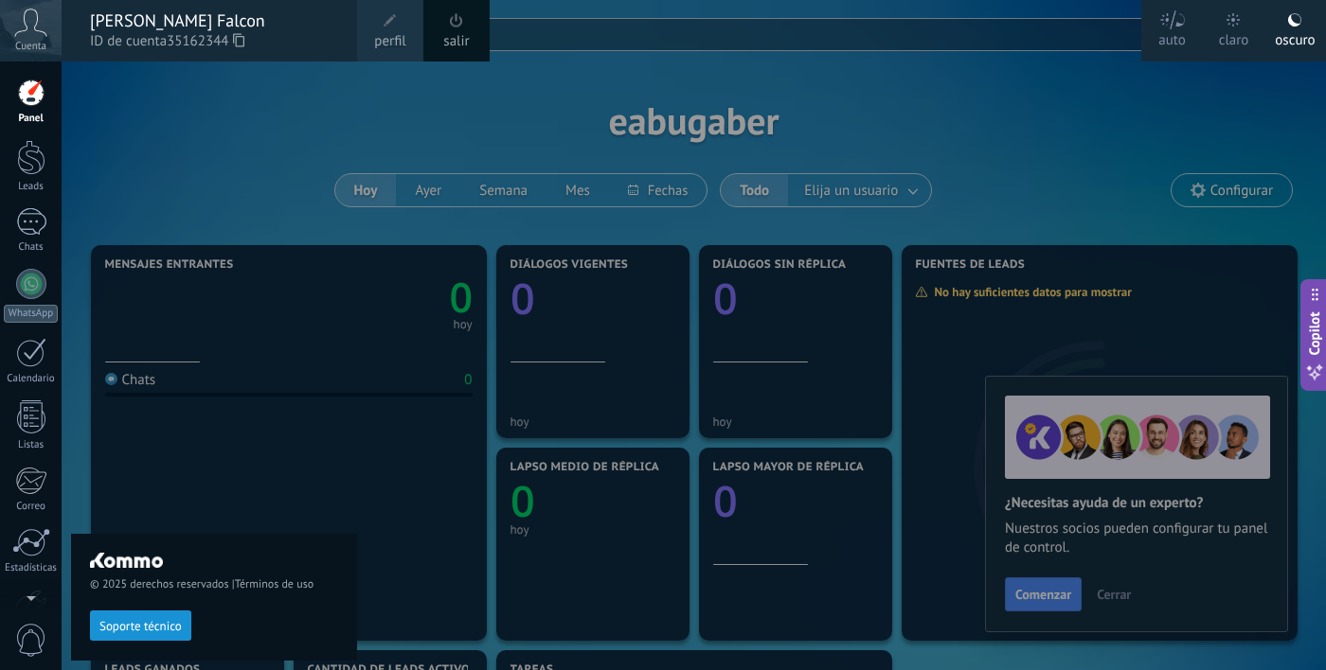
click at [1147, 22] on label "auto" at bounding box center [1172, 31] width 62 height 62
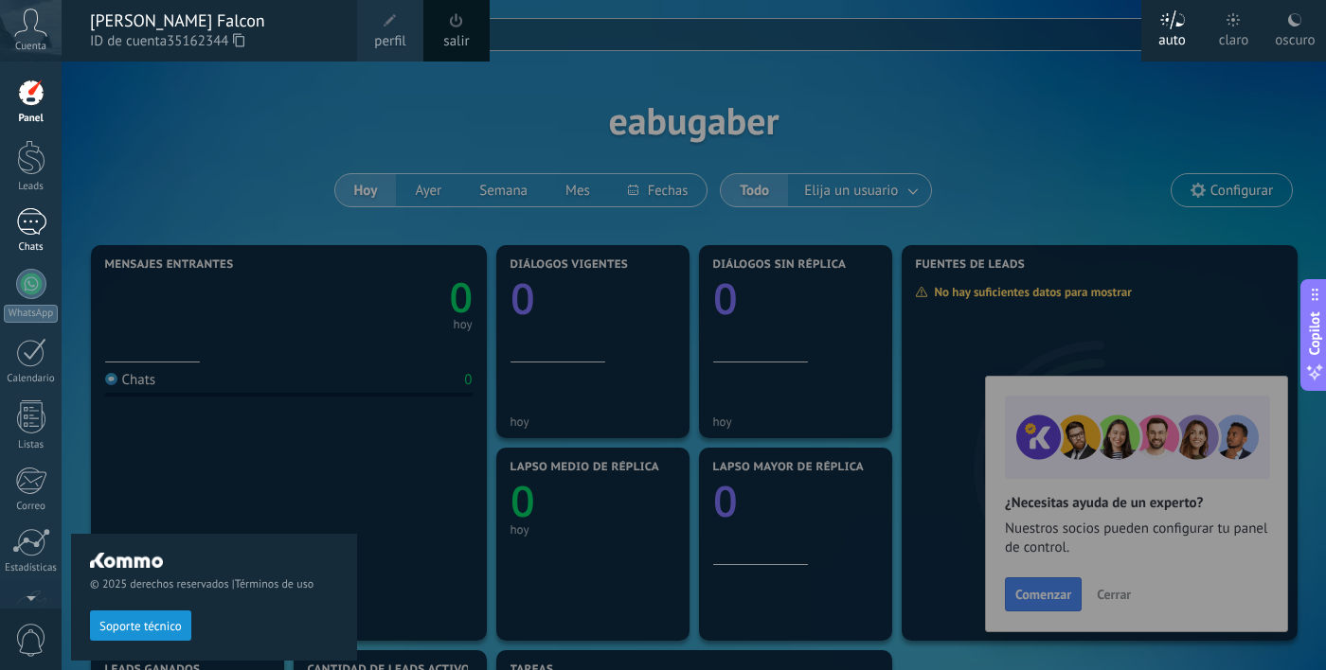
click at [42, 230] on div at bounding box center [31, 221] width 30 height 27
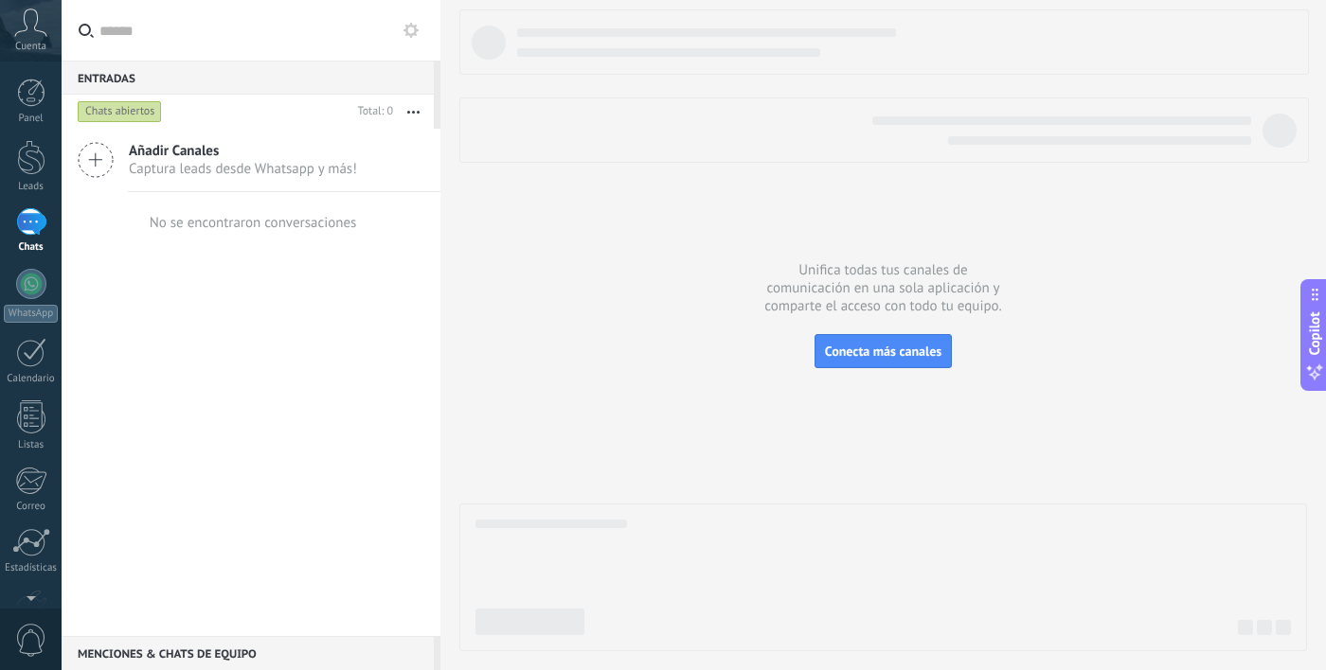
click at [263, 166] on span "Captura leads desde Whatsapp y más!" at bounding box center [243, 169] width 228 height 18
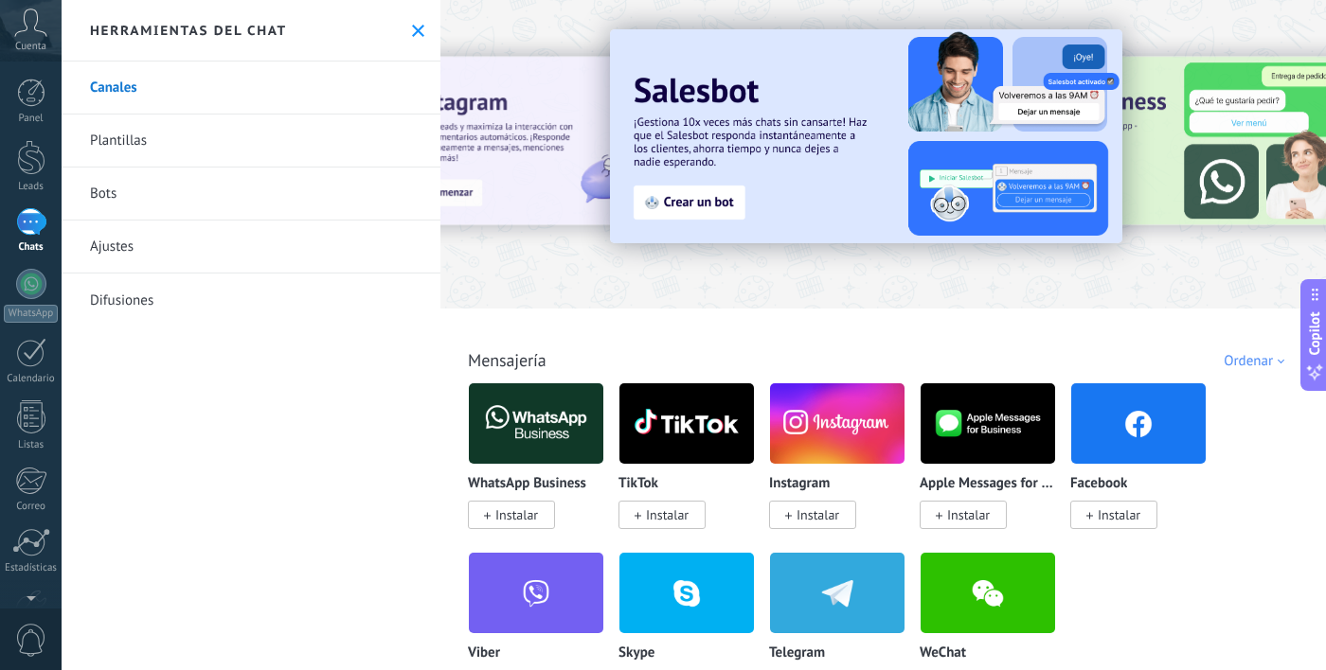
click at [531, 423] on img at bounding box center [536, 424] width 134 height 92
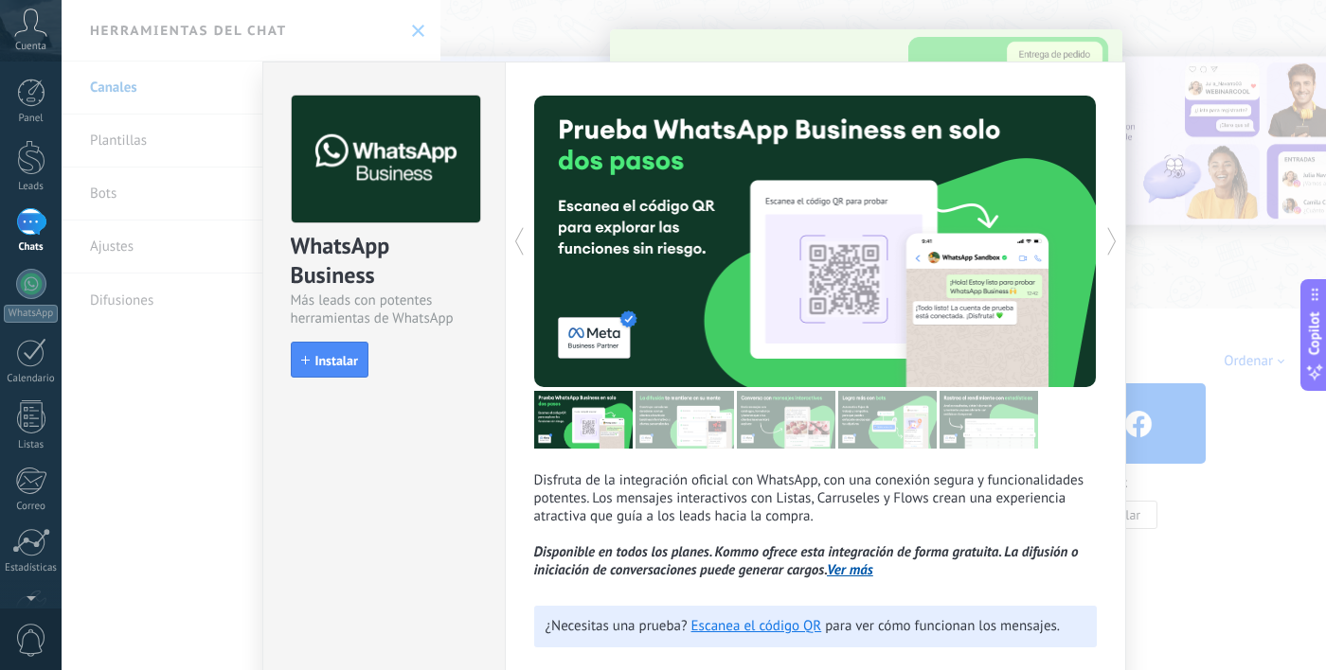
click at [1111, 245] on icon at bounding box center [1111, 242] width 19 height 38
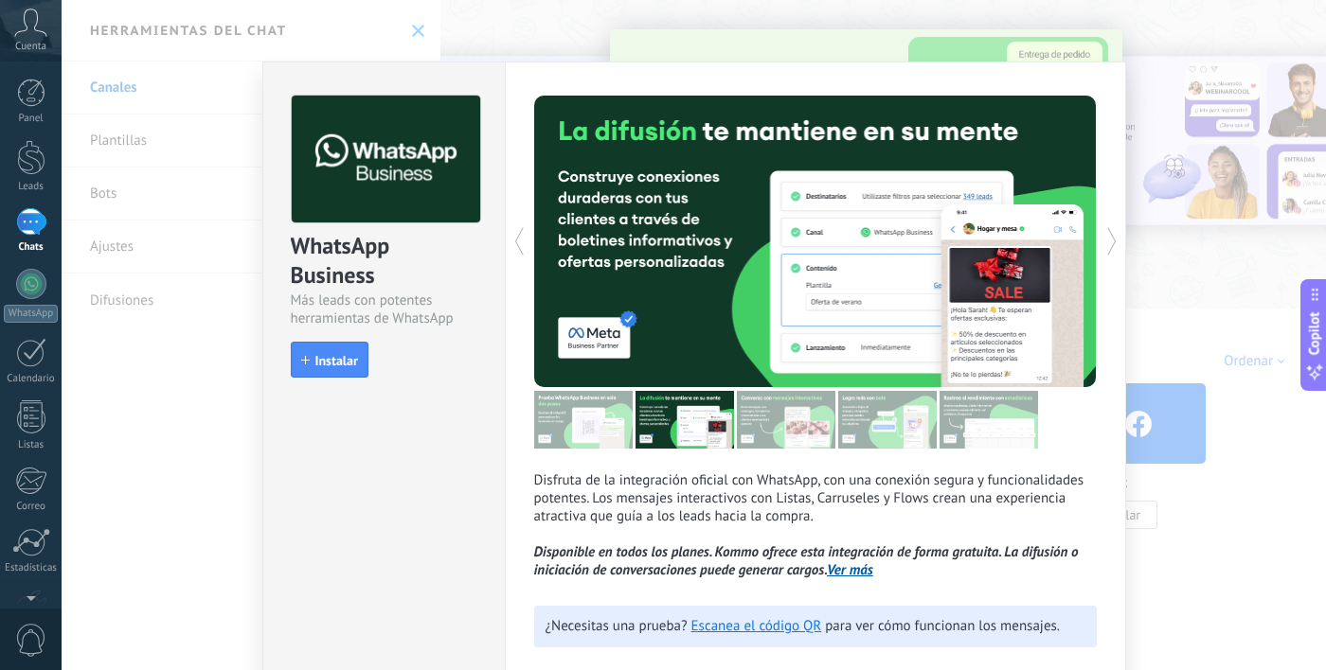
click at [1109, 246] on icon at bounding box center [1111, 242] width 19 height 38
